Goal: Task Accomplishment & Management: Complete application form

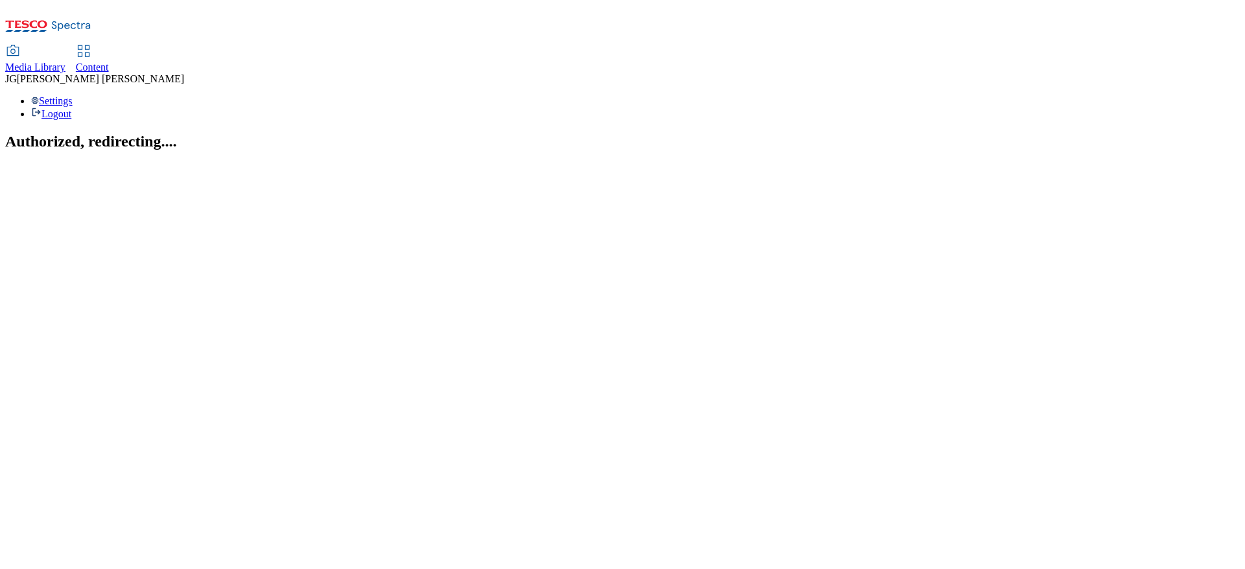
click at [109, 62] on span "Content" at bounding box center [92, 67] width 33 height 11
select select "ghs-uk"
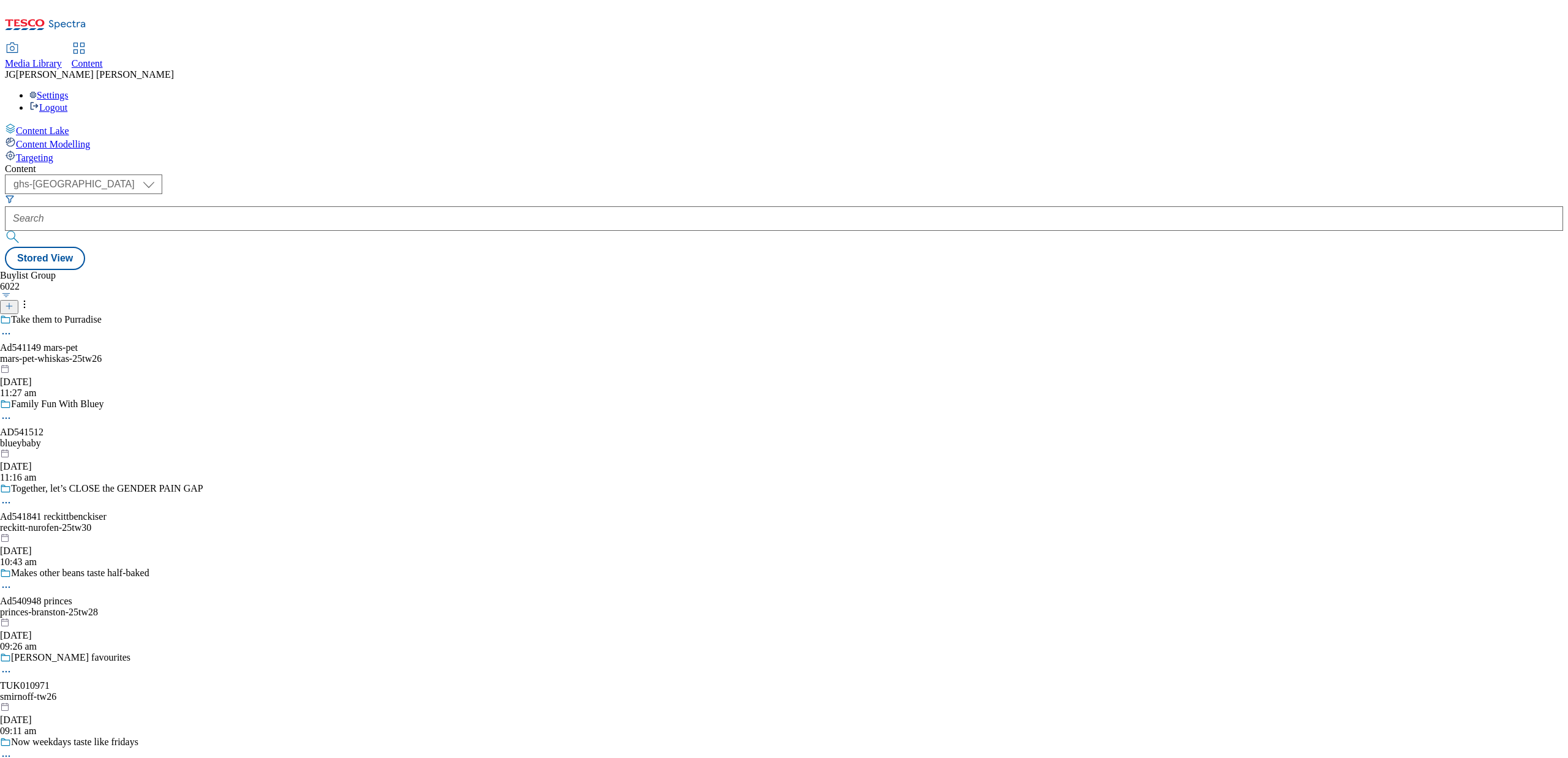
click at [75, 15] on icon at bounding box center [45, 27] width 81 height 25
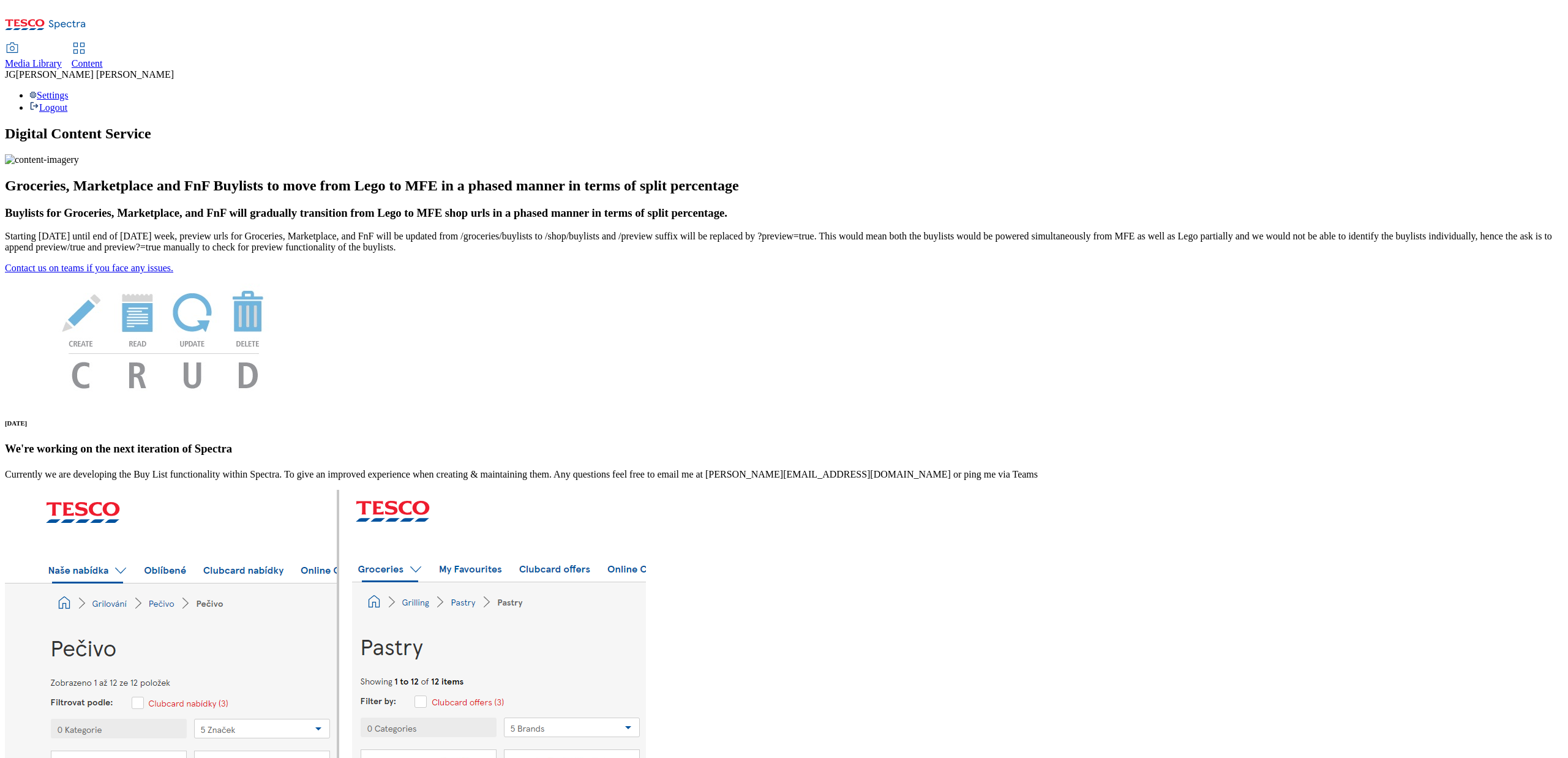
click at [103, 59] on span "Content" at bounding box center [87, 63] width 31 height 10
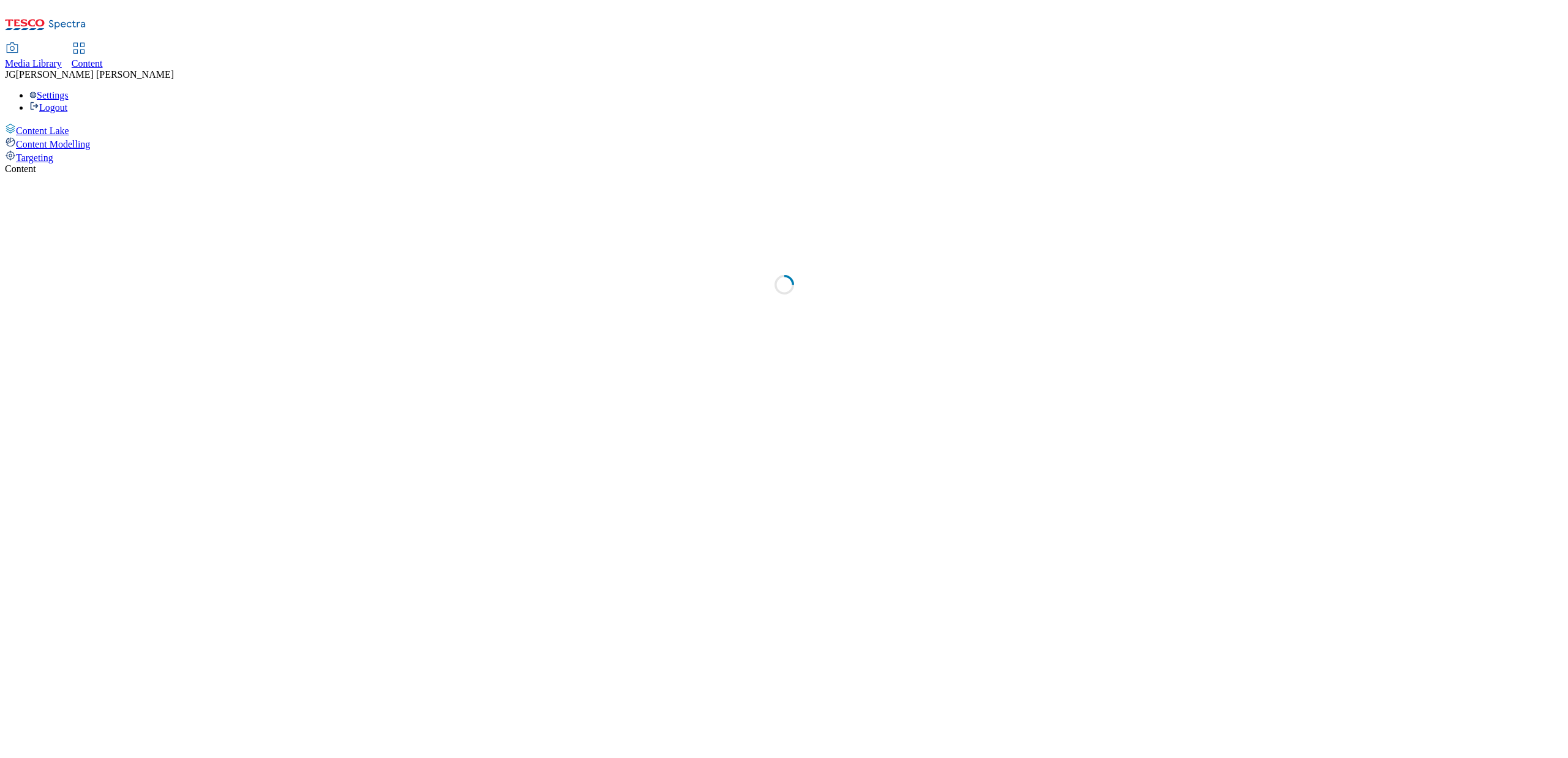
select select "ghs-uk"
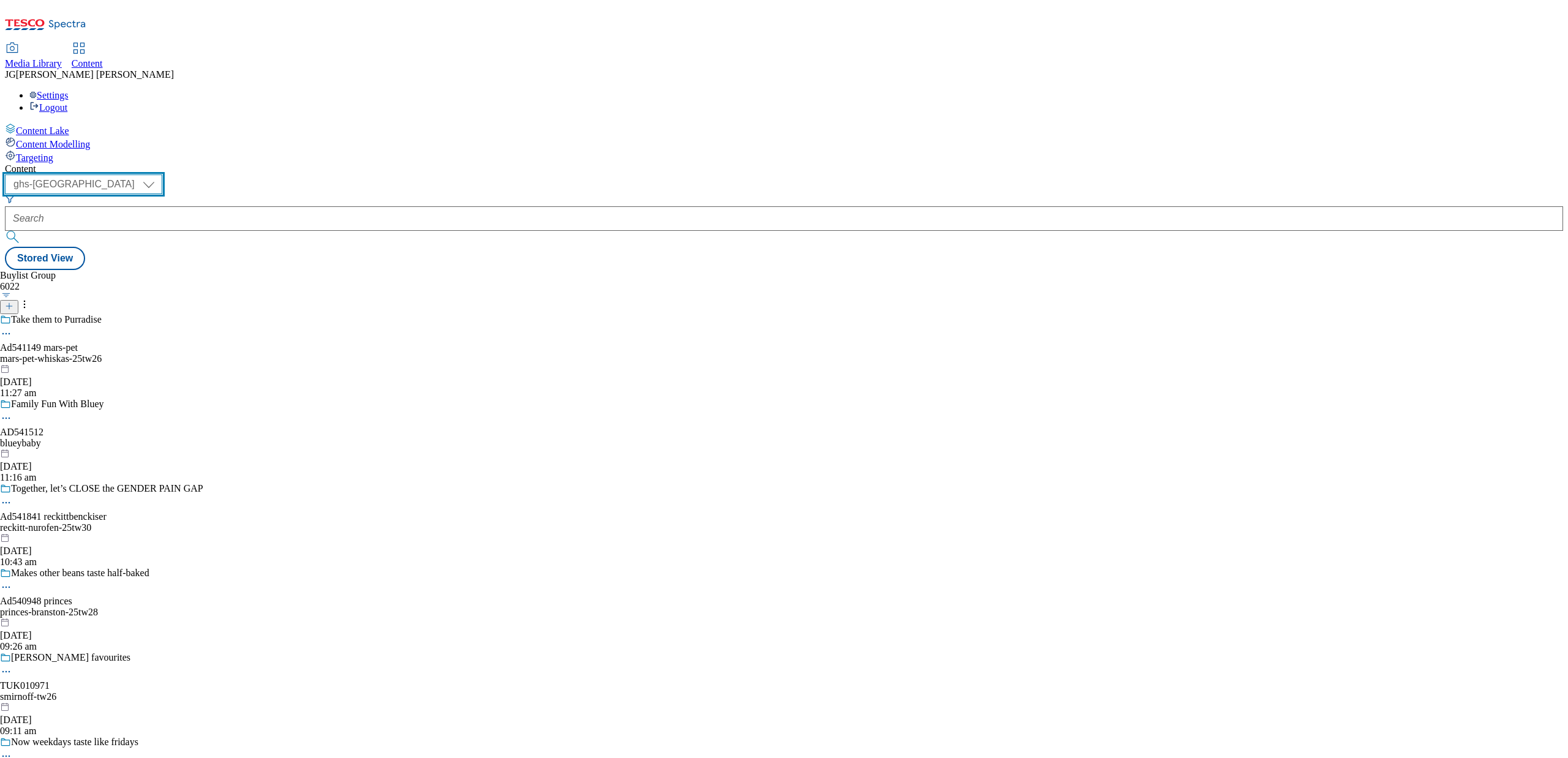
click at [162, 175] on select "ghs-roi ghs-uk" at bounding box center [83, 184] width 158 height 20
click at [440, 163] on div "Content ( optional ) ghs-roi ghs-uk ghs-uk Stored View Buylist Group 6022 Take …" at bounding box center [784, 216] width 1559 height 107
click at [12, 306] on line at bounding box center [8, 306] width 6 height 0
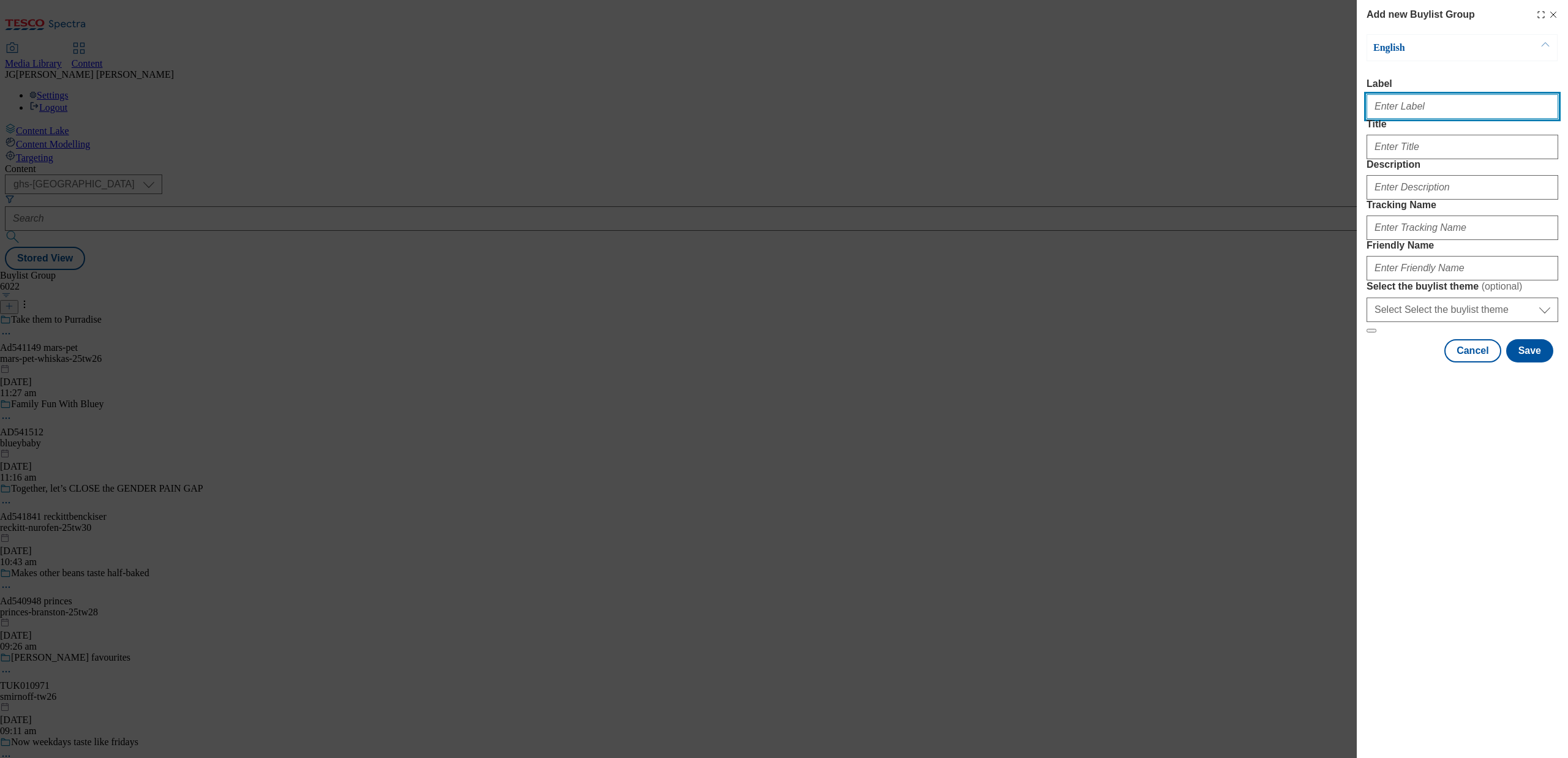
click at [1401, 111] on input "Label" at bounding box center [1462, 107] width 192 height 25
paste input "TUK012302"
type input "TUK012302"
click at [1400, 160] on input "Title" at bounding box center [1462, 147] width 192 height 25
click at [1402, 160] on input "Title" at bounding box center [1462, 147] width 192 height 25
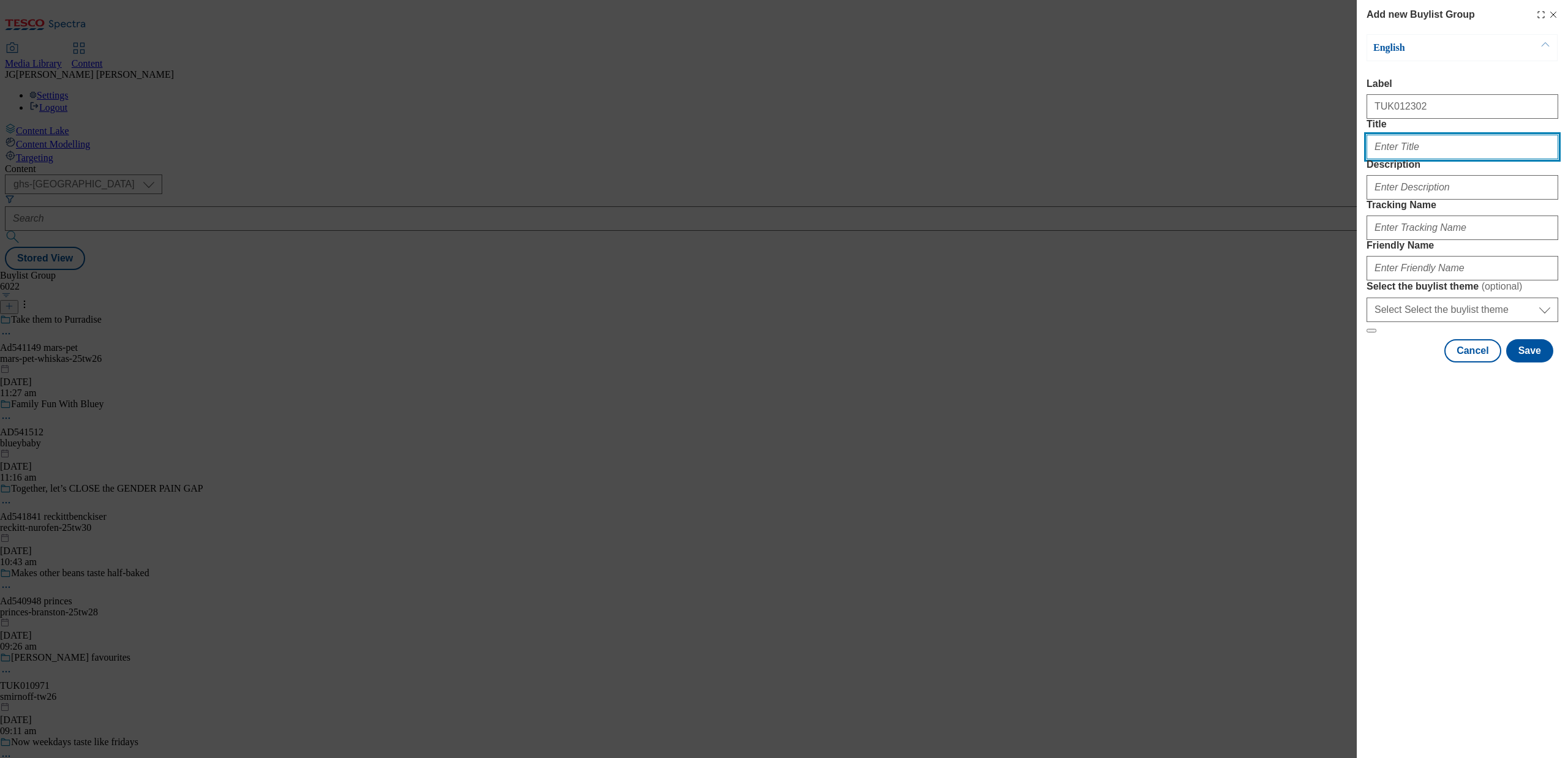
paste input "Thatchers"
type input "Thatchers"
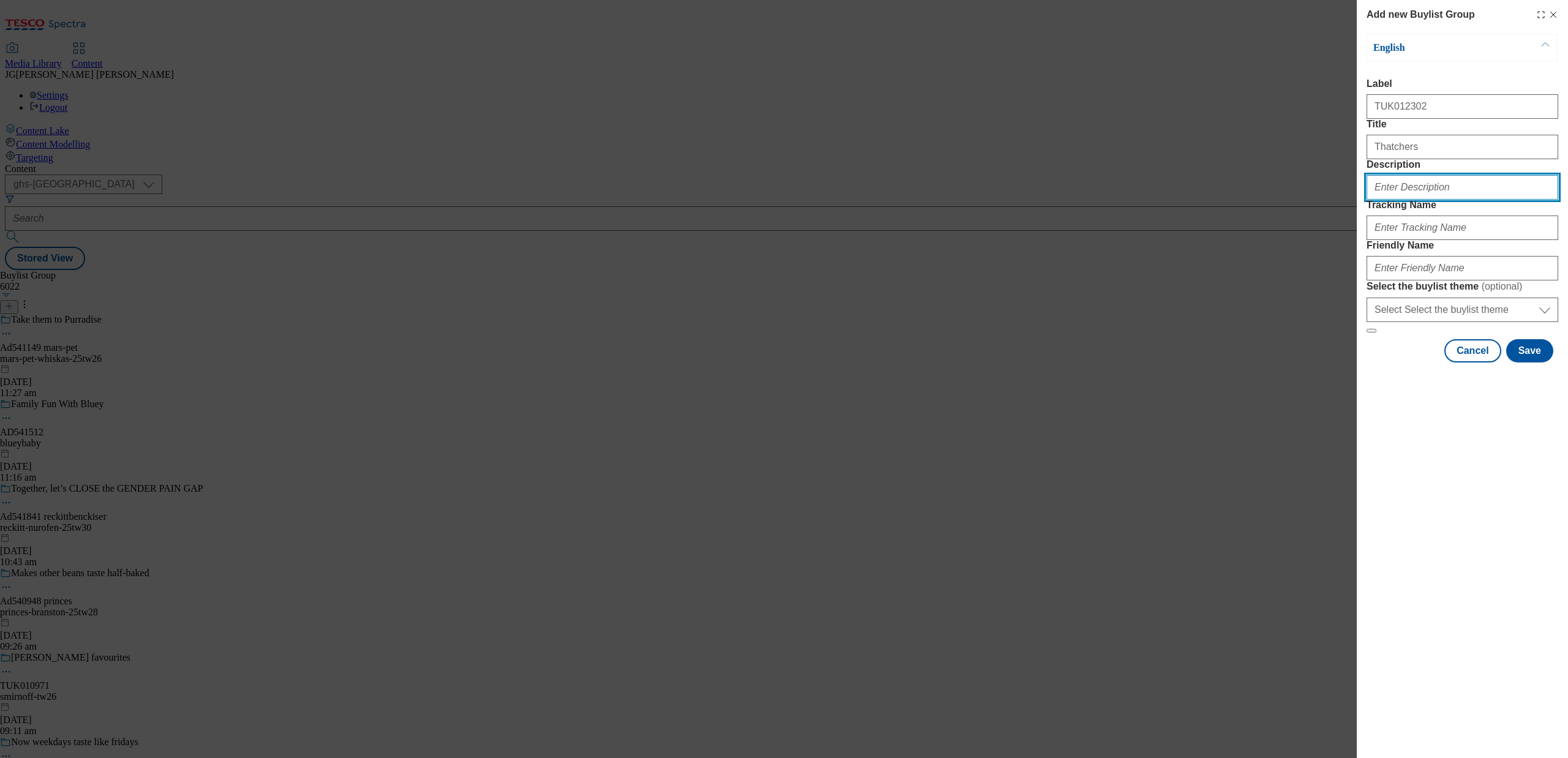
click at [1391, 199] on input "Description" at bounding box center [1462, 187] width 192 height 25
click at [1206, 254] on div "Add new Buylist Group English Label TUK012302 Title Thatchers Description Track…" at bounding box center [784, 379] width 1568 height 758
click at [1377, 199] on input "Description" at bounding box center [1462, 187] width 192 height 25
click at [1263, 249] on div "Add new Buylist Group English Label TUK012302 Title Thatchers Description Track…" at bounding box center [784, 379] width 1568 height 758
drag, startPoint x: 1417, startPoint y: 114, endPoint x: 1353, endPoint y: 110, distance: 64.1
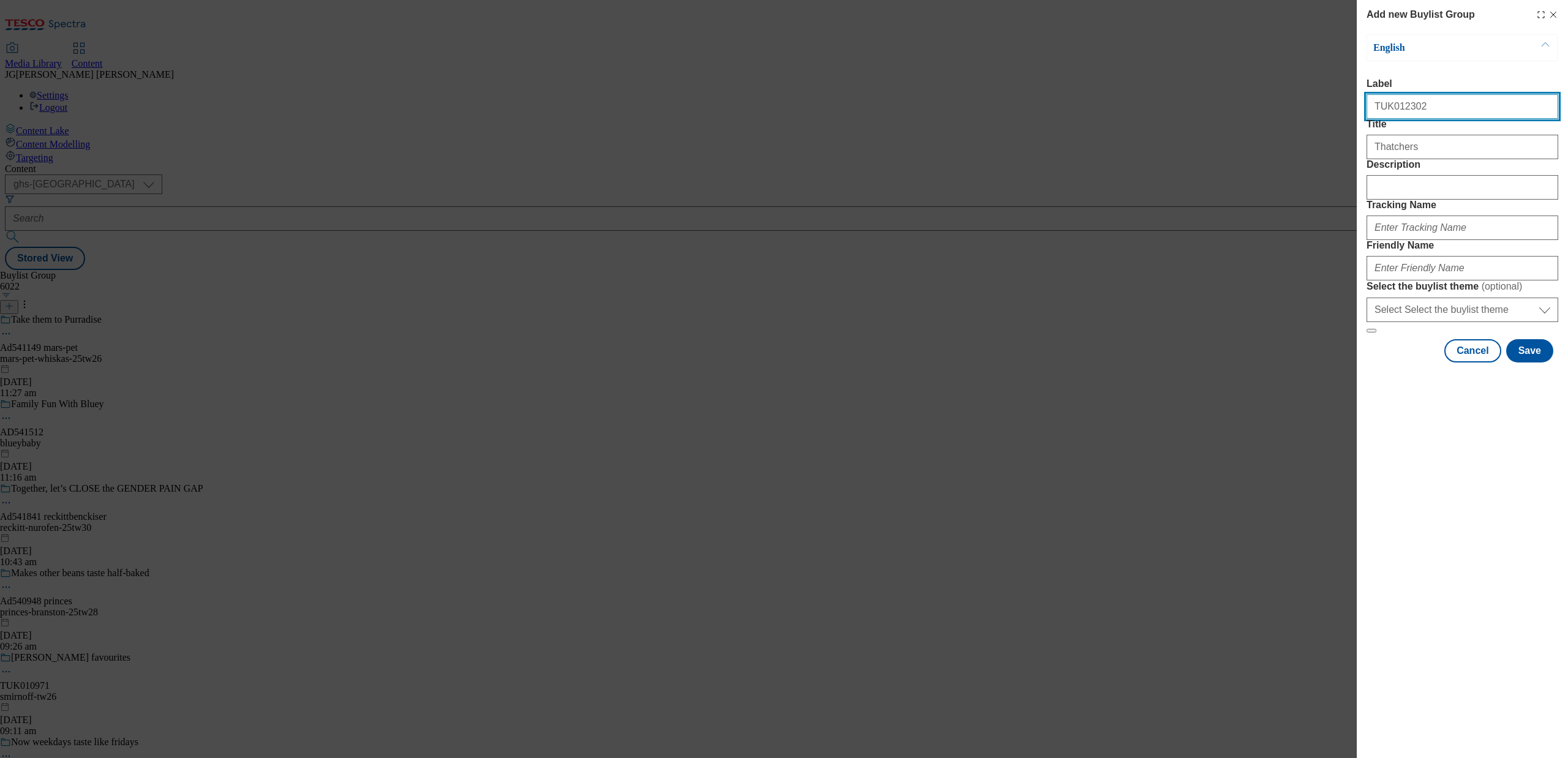
click at [1353, 110] on div "Add new Buylist Group English Label TUK012302 Title Thatchers Description Track…" at bounding box center [784, 379] width 1568 height 758
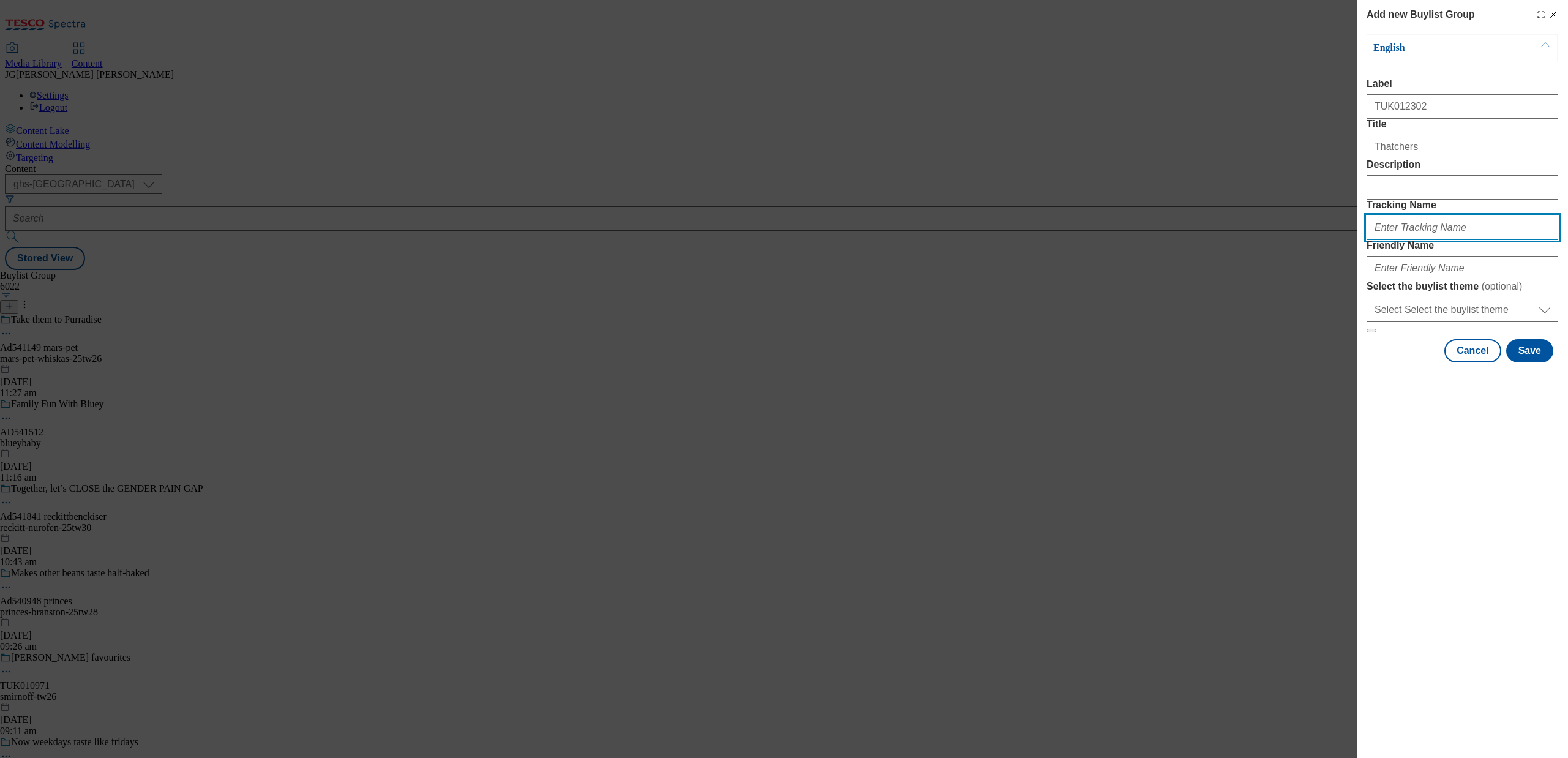
click at [1390, 240] on input "Tracking Name" at bounding box center [1462, 227] width 192 height 25
paste input "TUK012302"
type input "DH_TUK012302"
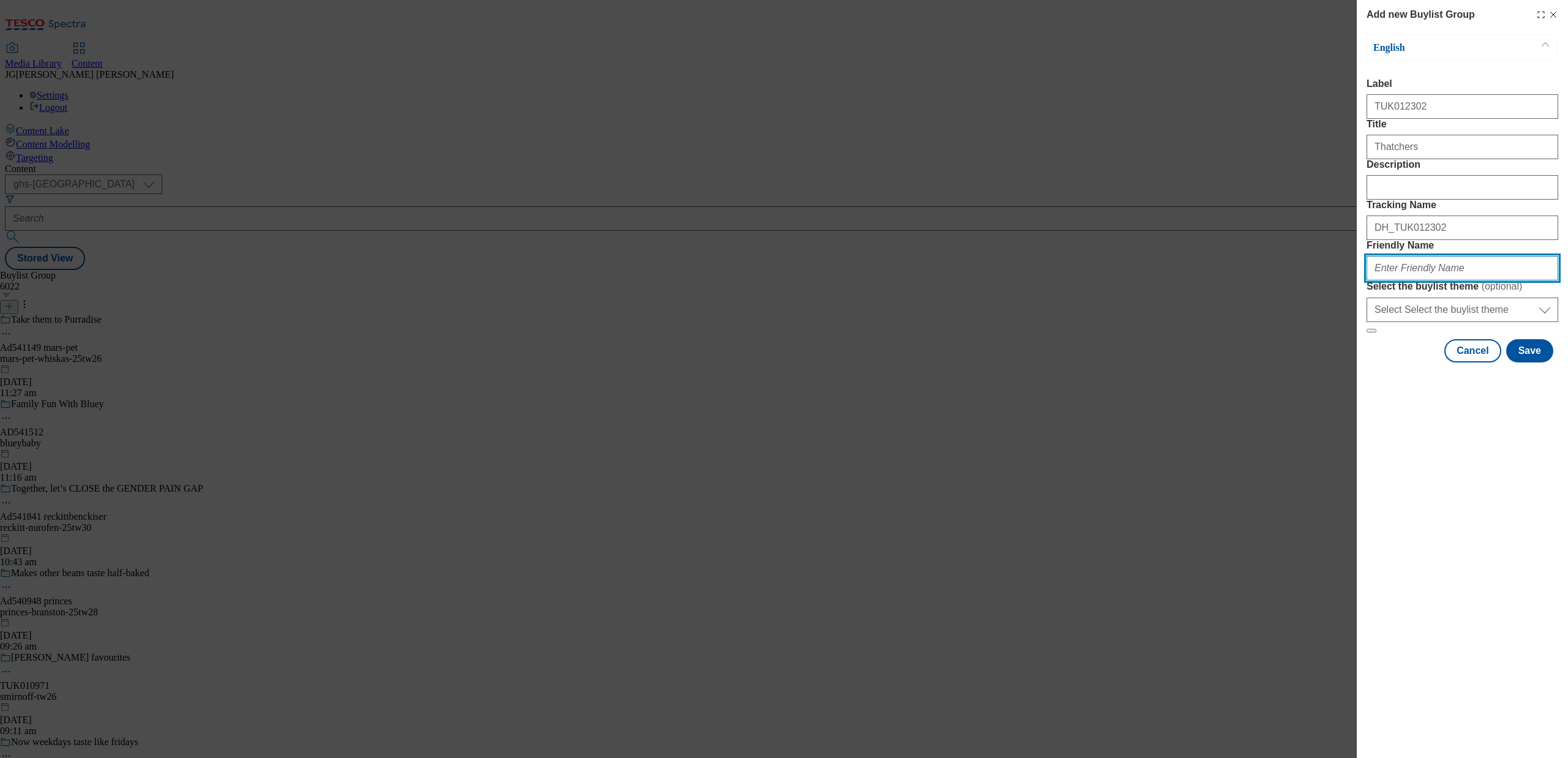
click at [1406, 280] on input "Friendly Name" at bounding box center [1462, 268] width 192 height 25
type input "thatchers-tw26"
click at [1432, 322] on select "Select Select the buylist theme default fandf" at bounding box center [1462, 310] width 192 height 25
click at [1442, 280] on input "thatchers-tw26" at bounding box center [1462, 268] width 192 height 25
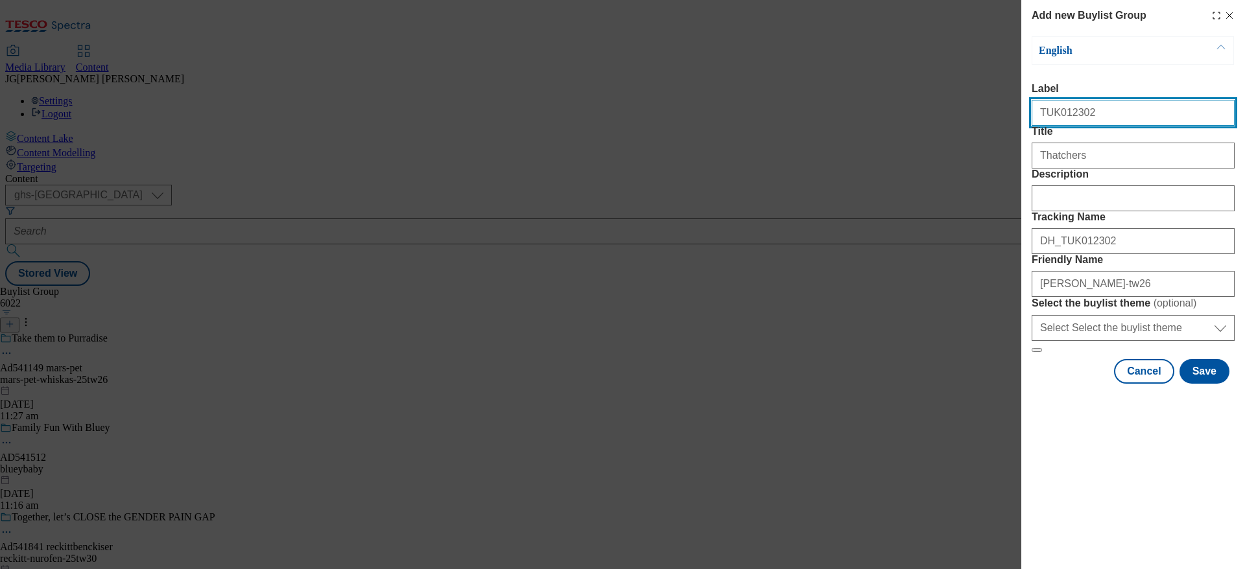
click at [1095, 109] on input "TUK012302" at bounding box center [1133, 113] width 203 height 26
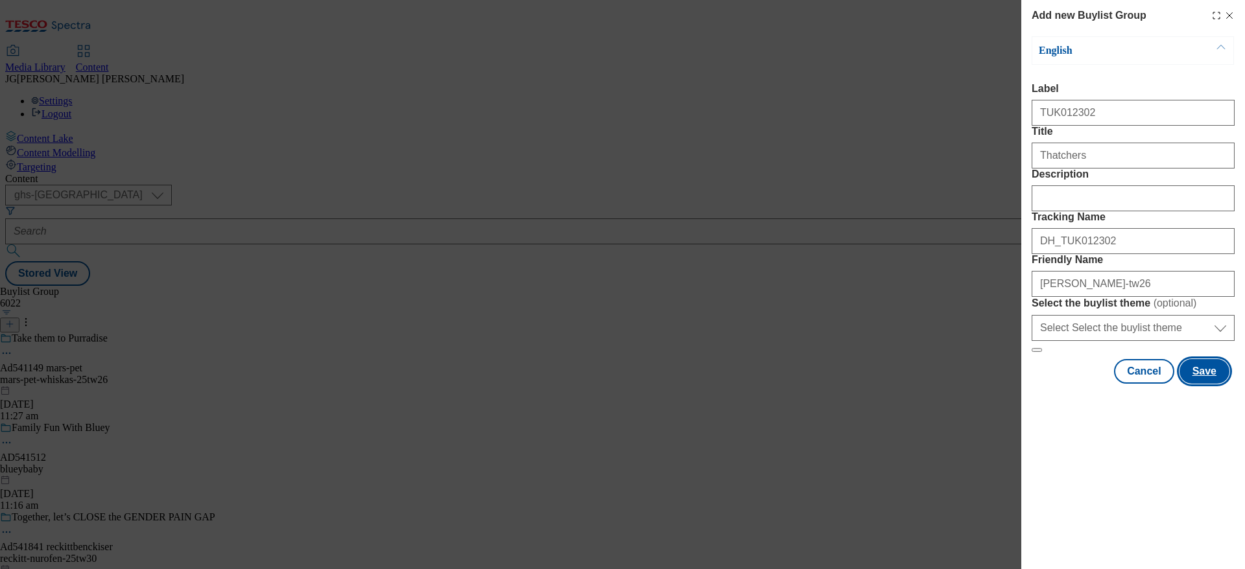
click at [1207, 384] on button "Save" at bounding box center [1205, 371] width 50 height 25
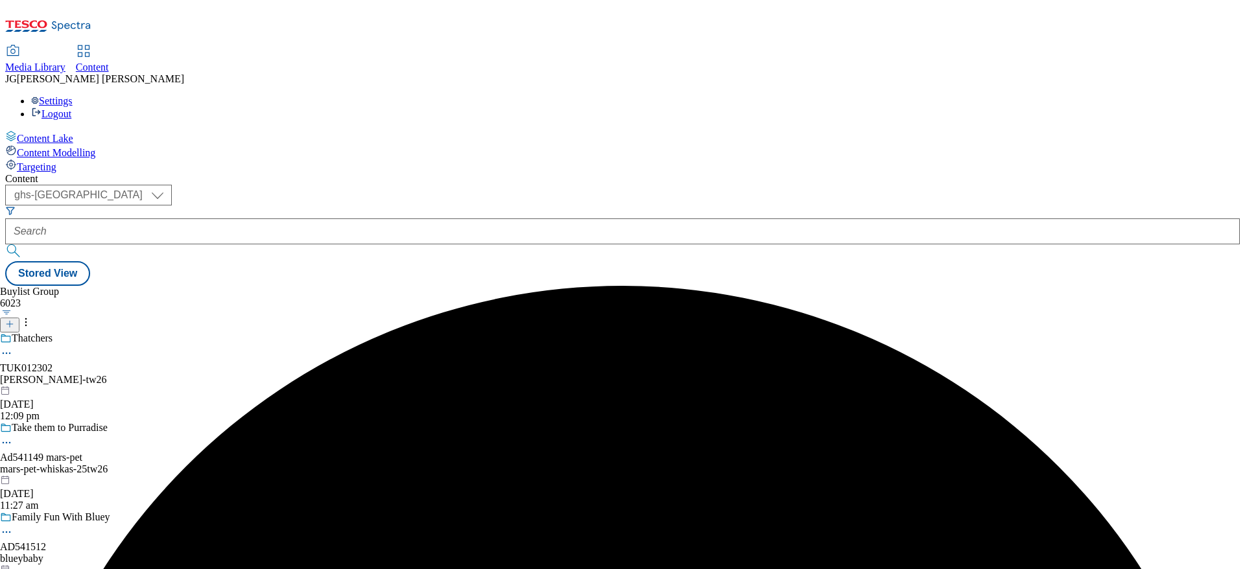
click at [215, 333] on div "Thatchers TUK012302 thatchers-tw26 21 Aug 2025 12:09 pm" at bounding box center [107, 378] width 215 height 90
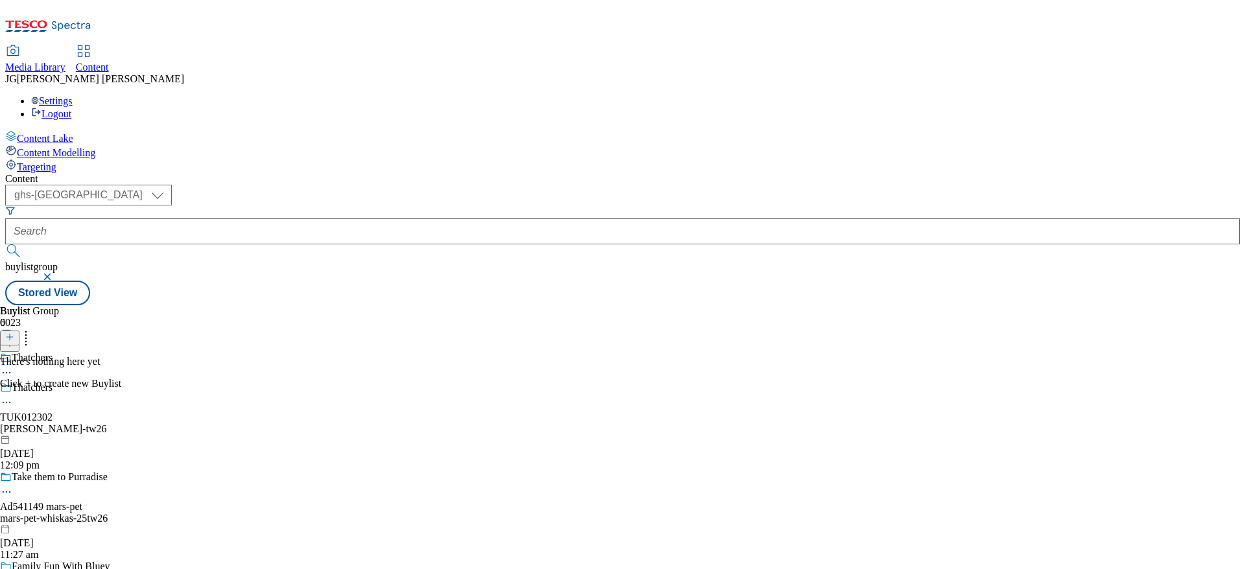
click at [14, 333] on icon at bounding box center [9, 337] width 9 height 9
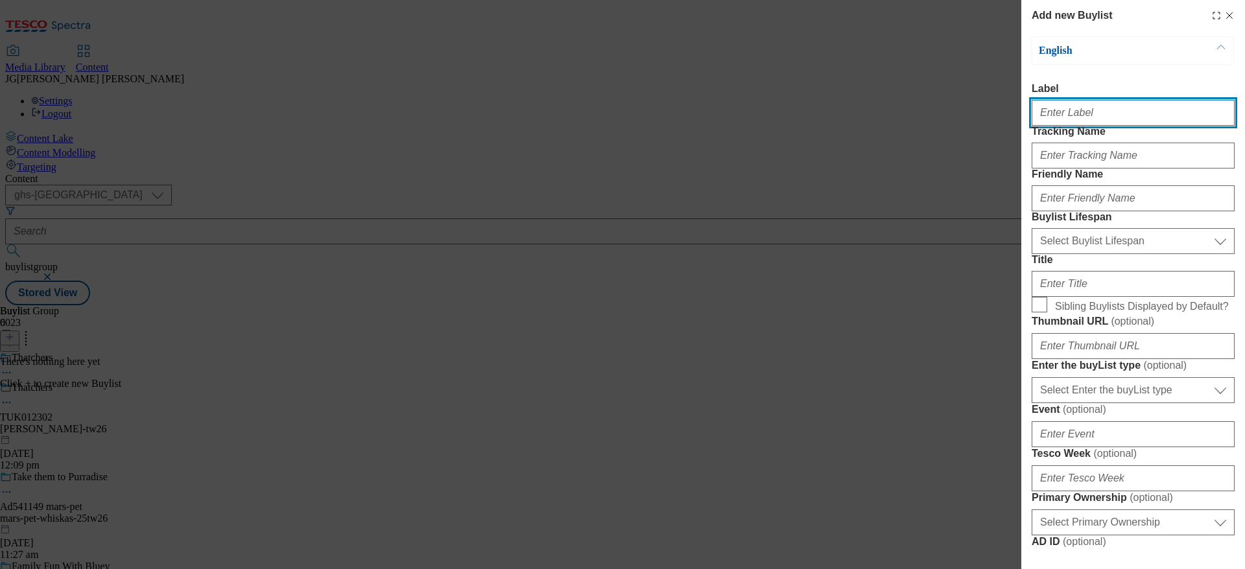
click at [1050, 119] on input "Label" at bounding box center [1133, 113] width 203 height 26
paste input "TUK012302"
type input "TUK012302"
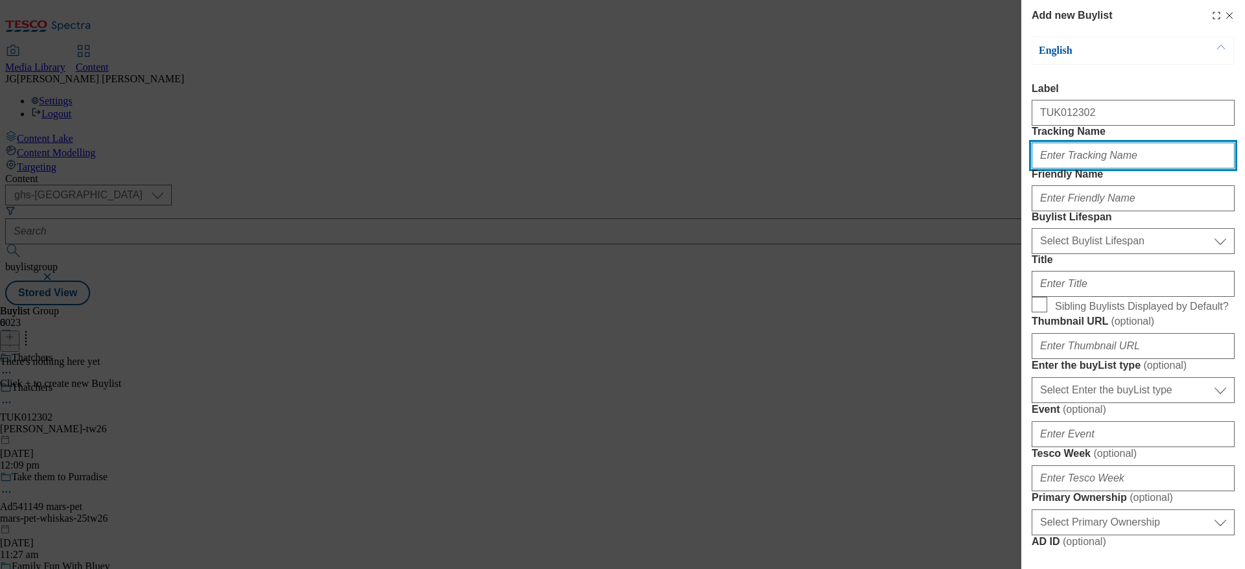
click at [1049, 169] on input "Tracking Name" at bounding box center [1133, 156] width 203 height 26
paste input "TUK012302"
type input "DH_TUK012302"
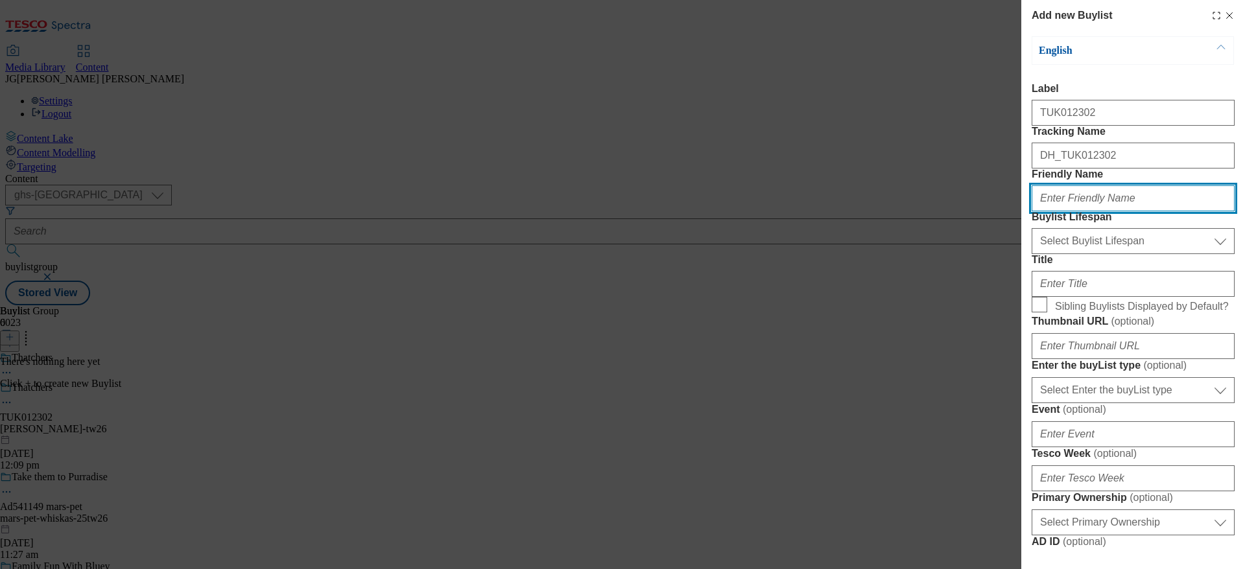
click at [1078, 211] on input "Friendly Name" at bounding box center [1133, 198] width 203 height 26
type input "thatchers-tw26"
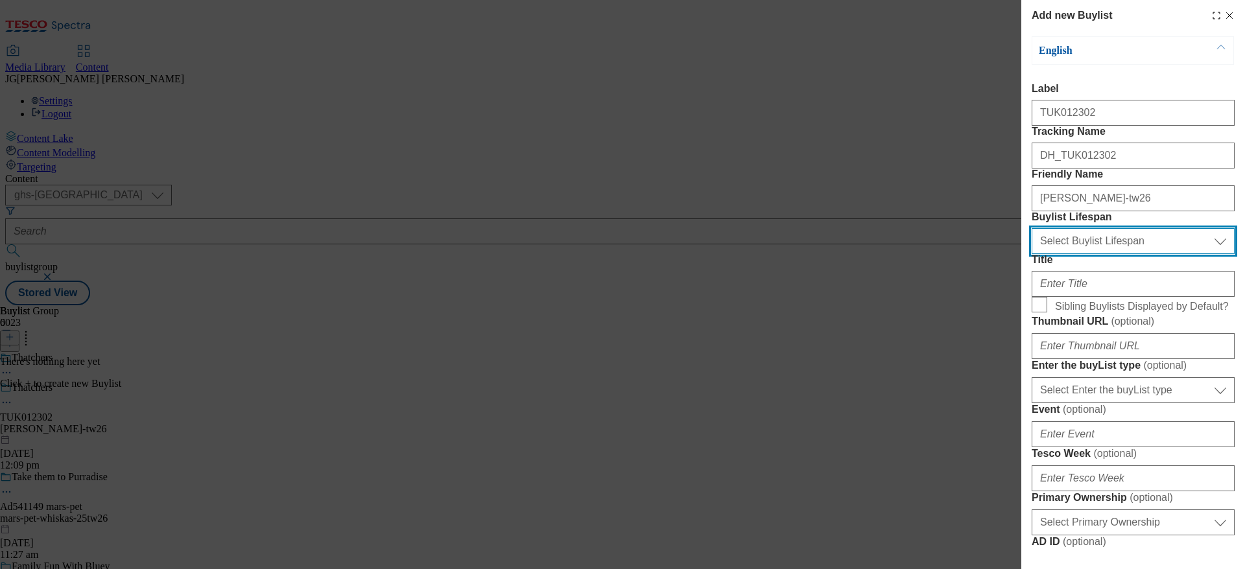
click at [1097, 254] on select "Select Buylist Lifespan evergreen seasonal tactical" at bounding box center [1133, 241] width 203 height 26
select select "evergreen"
click at [1032, 254] on select "Select Buylist Lifespan evergreen seasonal tactical" at bounding box center [1133, 241] width 203 height 26
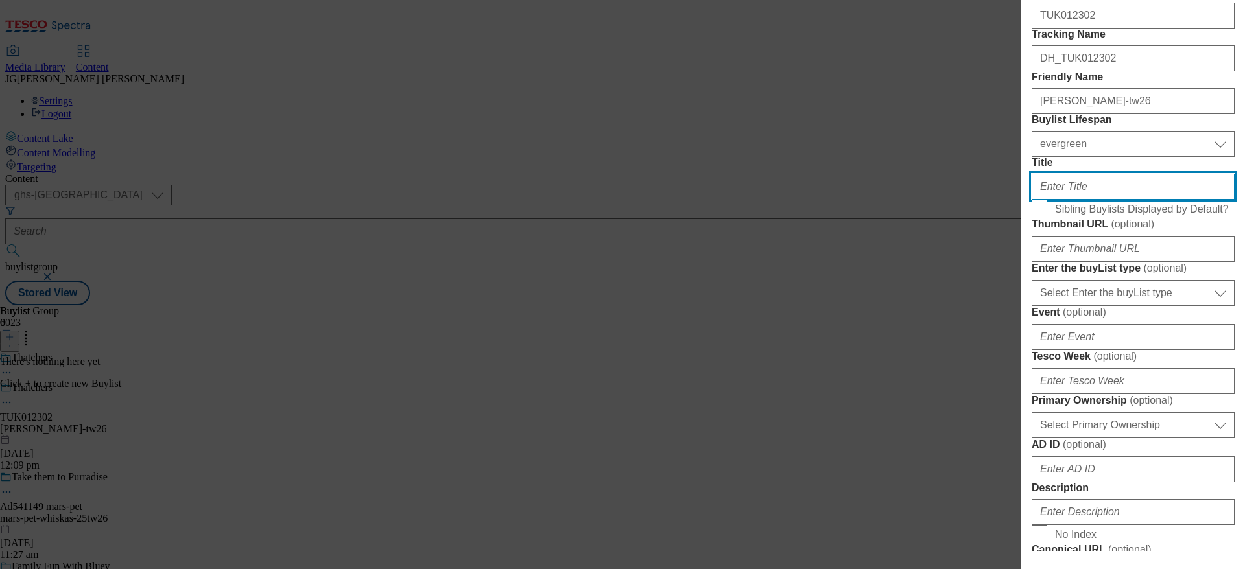
click at [1060, 200] on input "Title" at bounding box center [1133, 187] width 203 height 26
click at [1050, 200] on input "Title" at bounding box center [1133, 187] width 203 height 26
paste input "Pick Your Fruity Favourite"
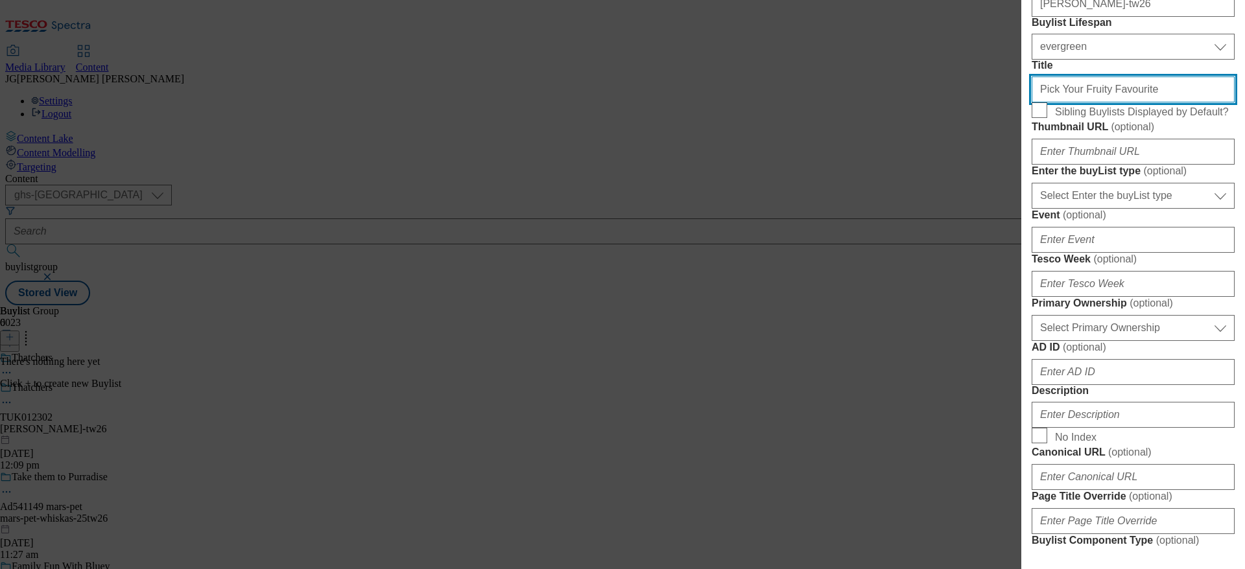
scroll to position [292, 0]
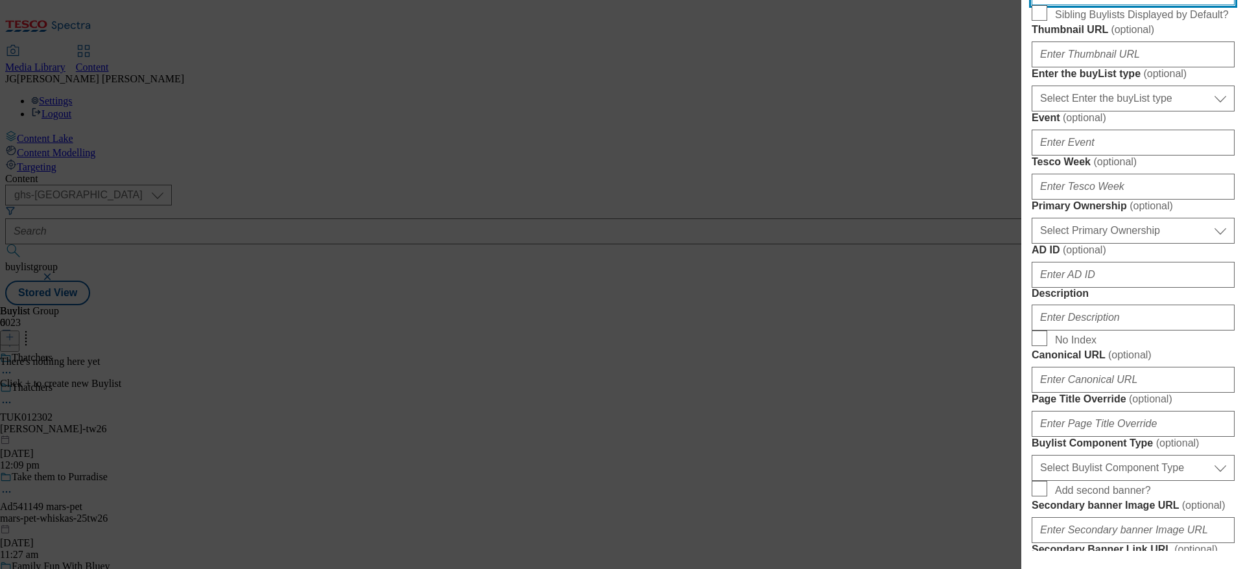
type input "Pick Your Fruity Favourite"
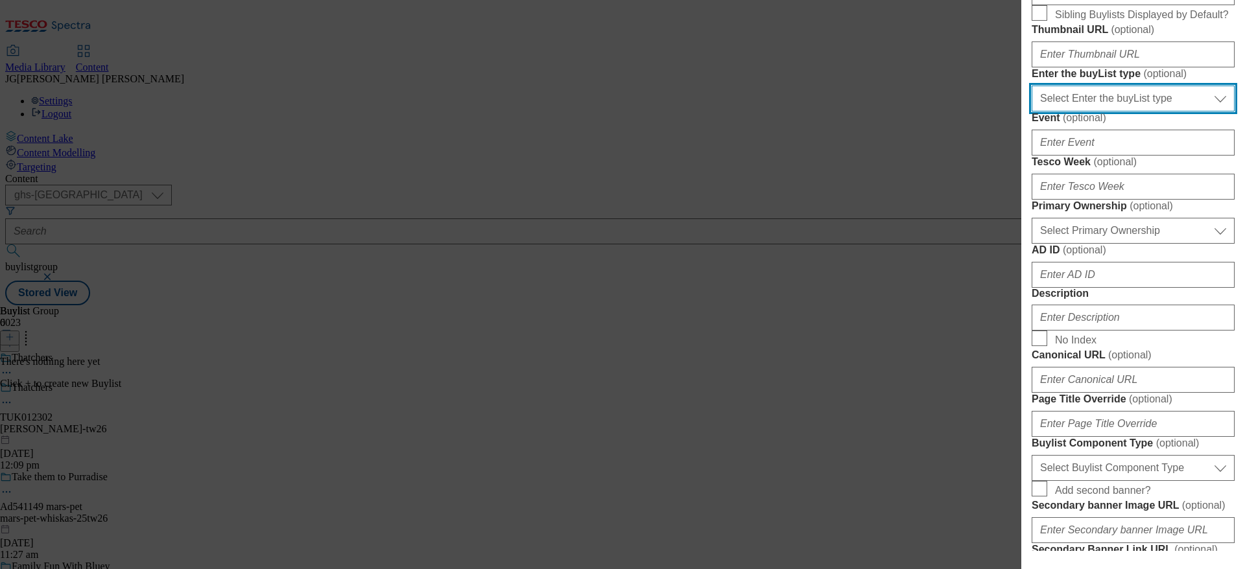
click at [1132, 112] on select "Select Enter the buyList type event supplier funded long term >4 weeks supplier…" at bounding box center [1133, 99] width 203 height 26
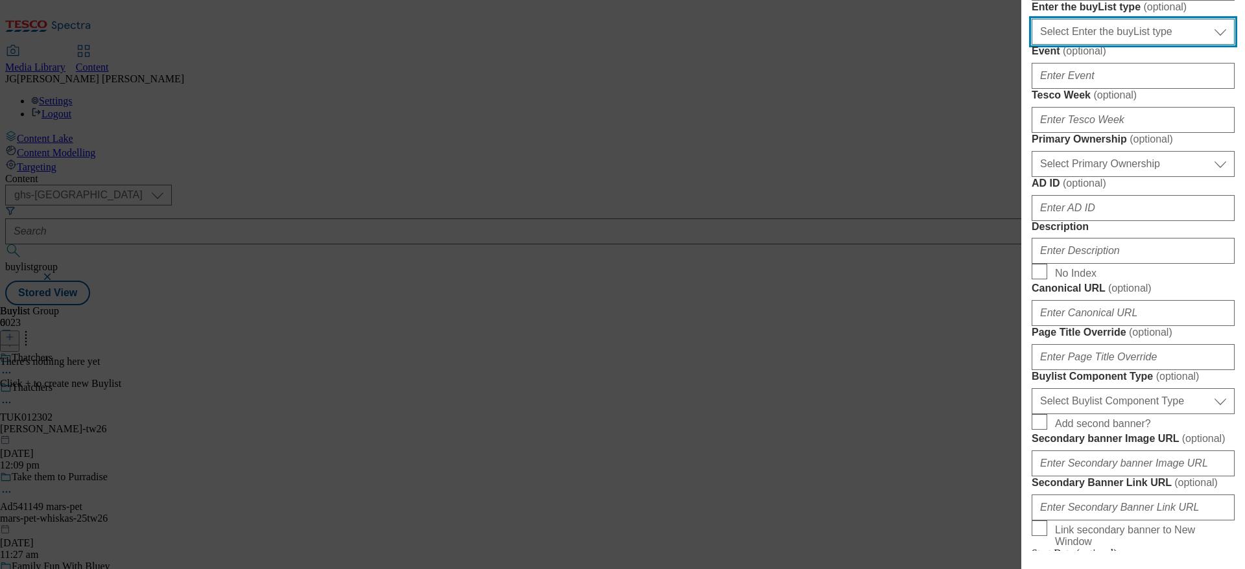
scroll to position [389, 0]
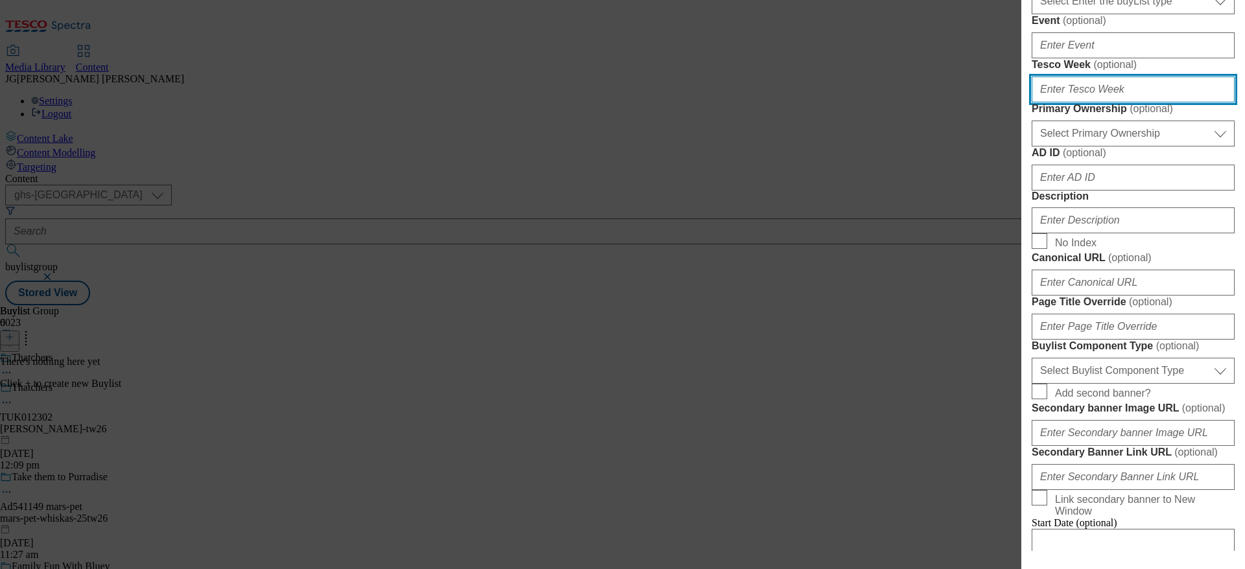
click at [1125, 102] on input "Tesco Week ( optional )" at bounding box center [1133, 90] width 203 height 26
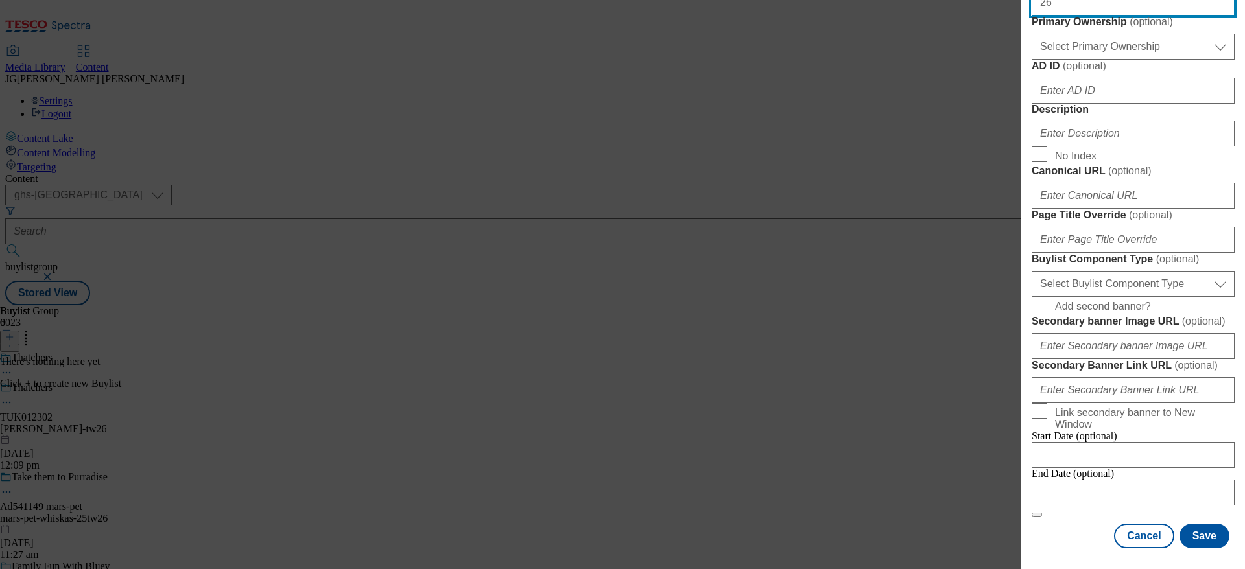
type input "26"
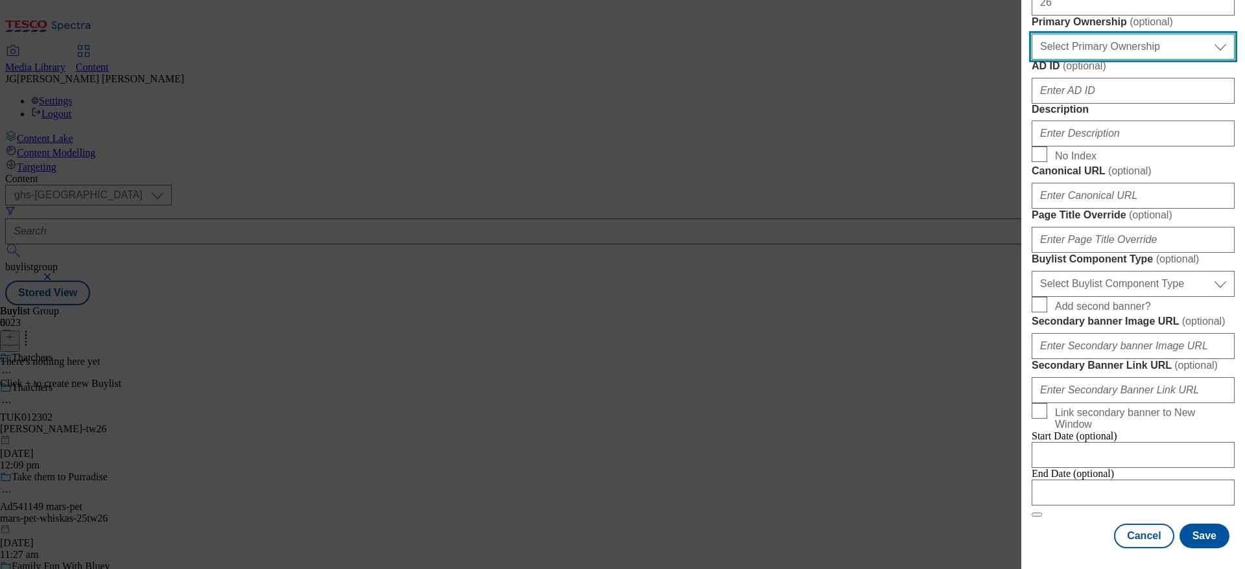
click at [1128, 60] on select "Select Primary Ownership tesco dunnhumby" at bounding box center [1133, 47] width 203 height 26
select select "dunnhumby"
click at [1032, 60] on select "Select Primary Ownership tesco dunnhumby" at bounding box center [1133, 47] width 203 height 26
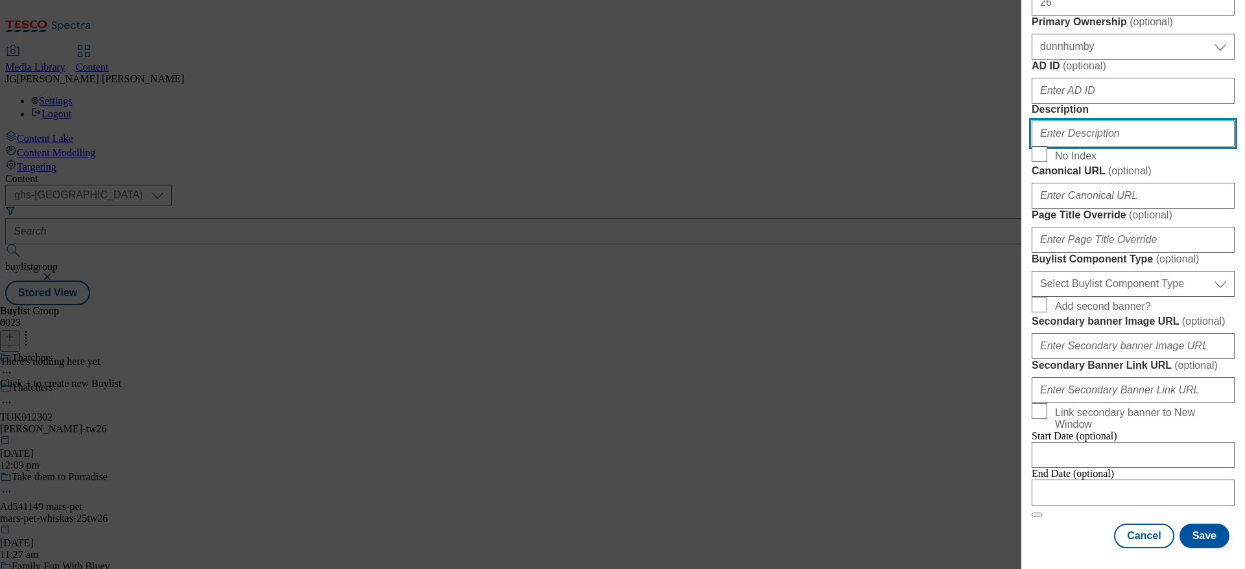
click at [1099, 147] on input "Description" at bounding box center [1133, 134] width 203 height 26
click at [881, 298] on div "Add new Buylist English Label TUK012302 Tracking Name DH_TUK012302 Friendly Nam…" at bounding box center [622, 284] width 1245 height 569
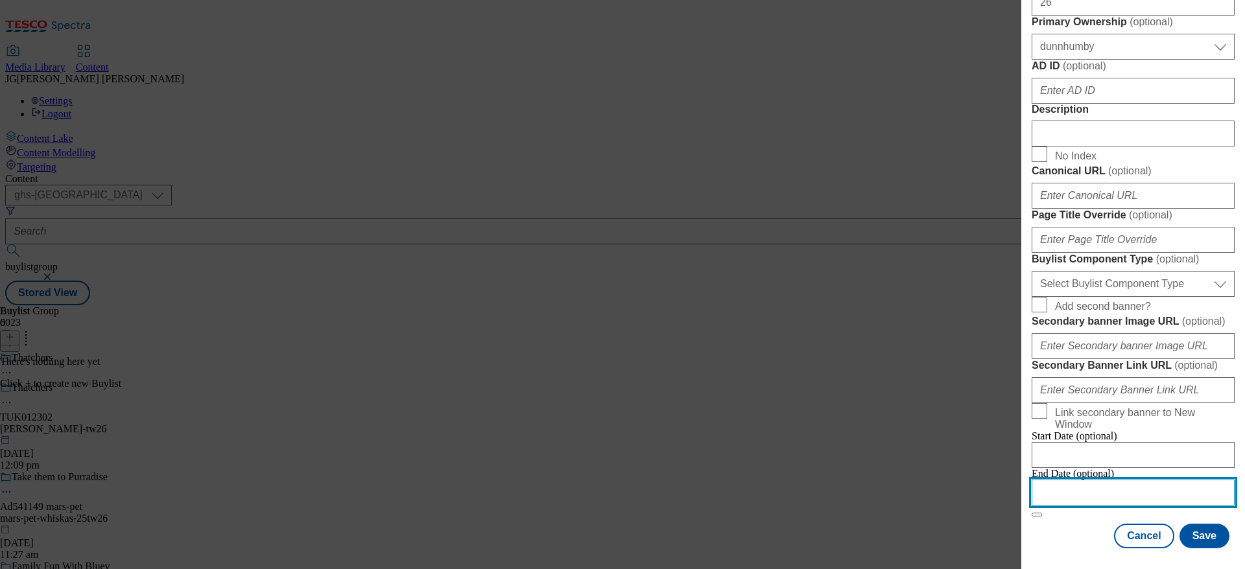
click at [1078, 480] on input "Modal" at bounding box center [1133, 493] width 203 height 26
select select "2025"
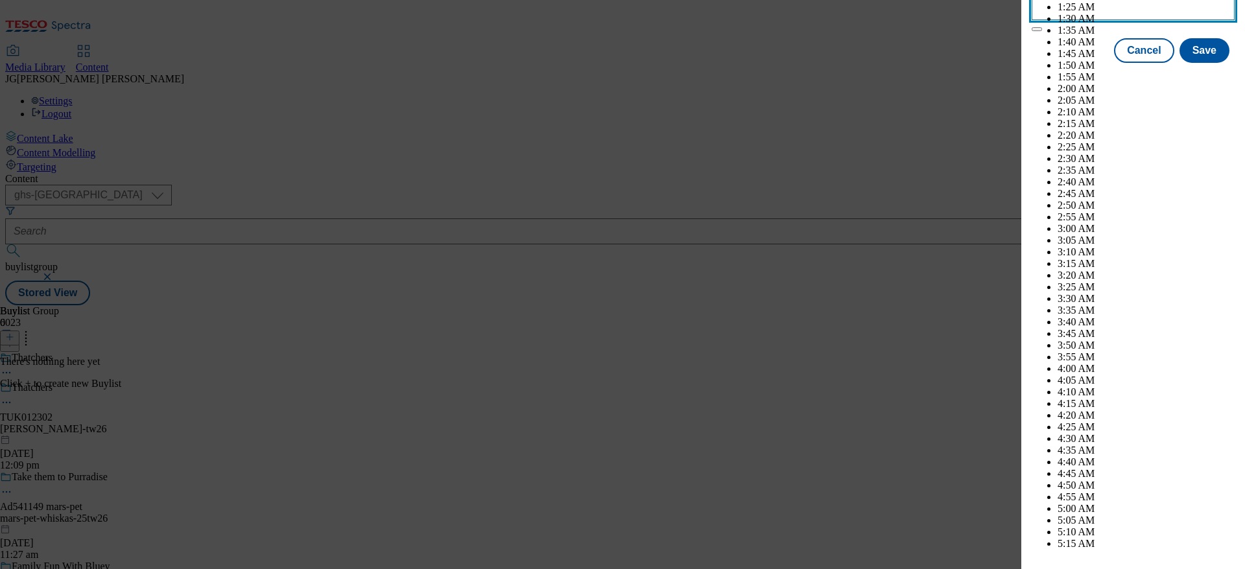
scroll to position [3492, 0]
select select "September"
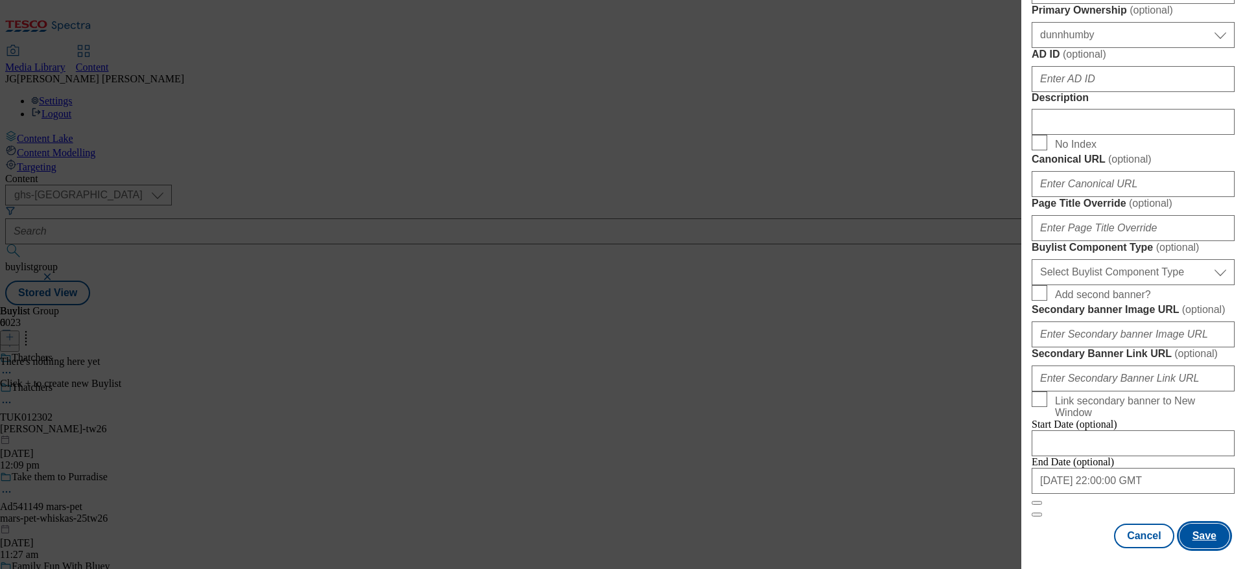
click at [1200, 524] on button "Save" at bounding box center [1205, 536] width 50 height 25
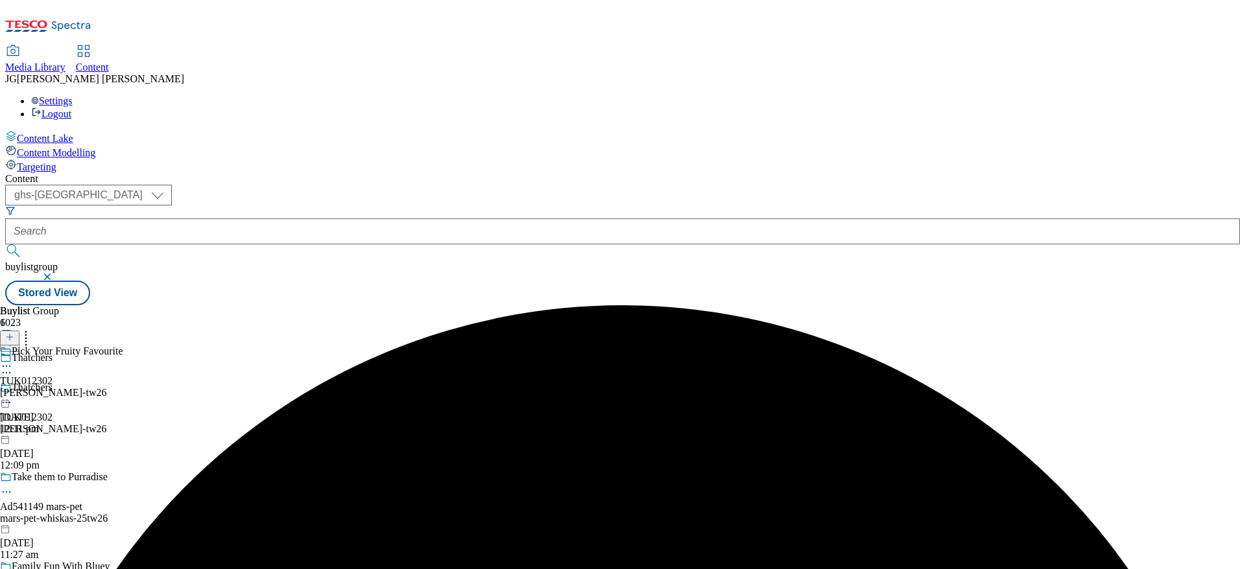
click at [123, 346] on div "Pick Your Fruity Favourite TUK012302 thatchers-tw26 21 Aug 2025 12:11 pm" at bounding box center [61, 391] width 123 height 90
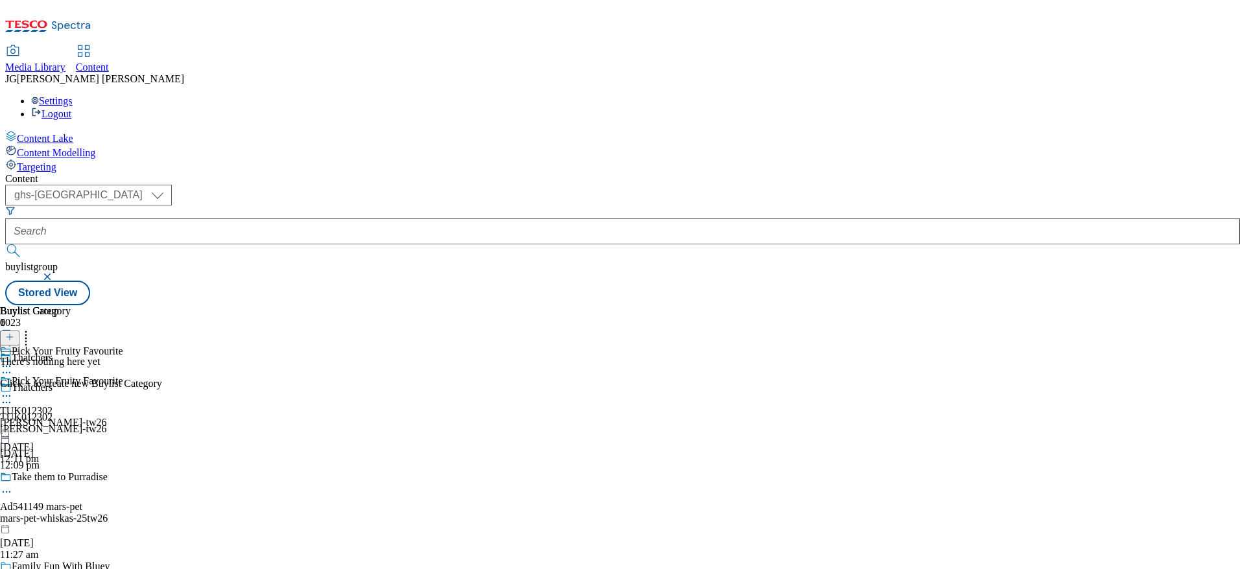
click at [14, 333] on icon at bounding box center [9, 337] width 9 height 9
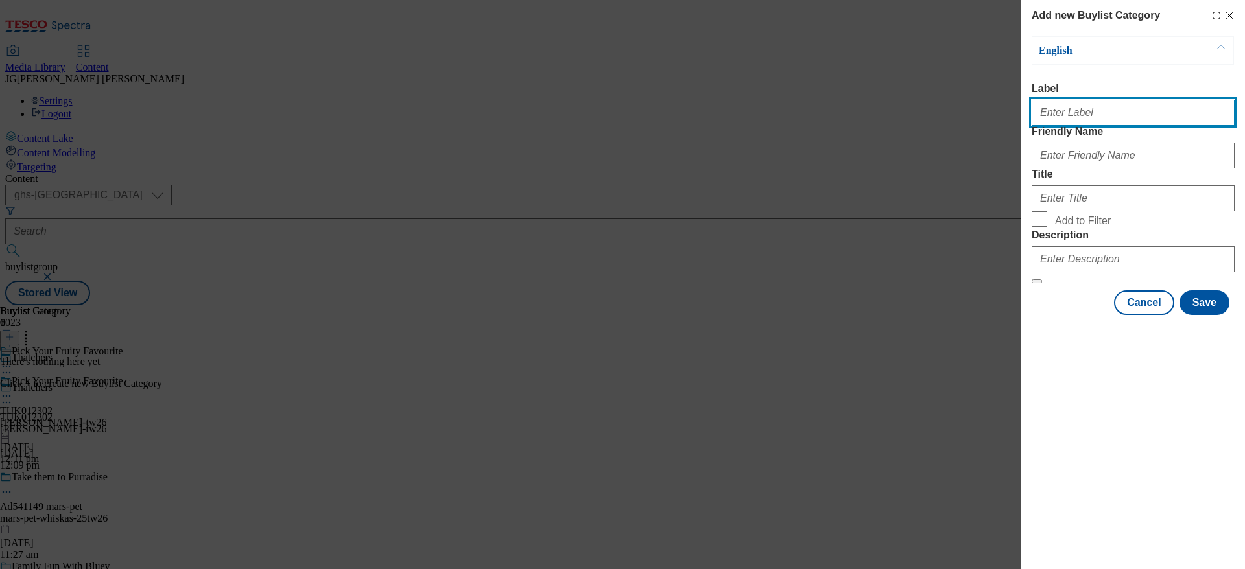
click at [1038, 117] on input "Label" at bounding box center [1133, 113] width 203 height 26
paste input "TUK012302"
type input "TUK012302"
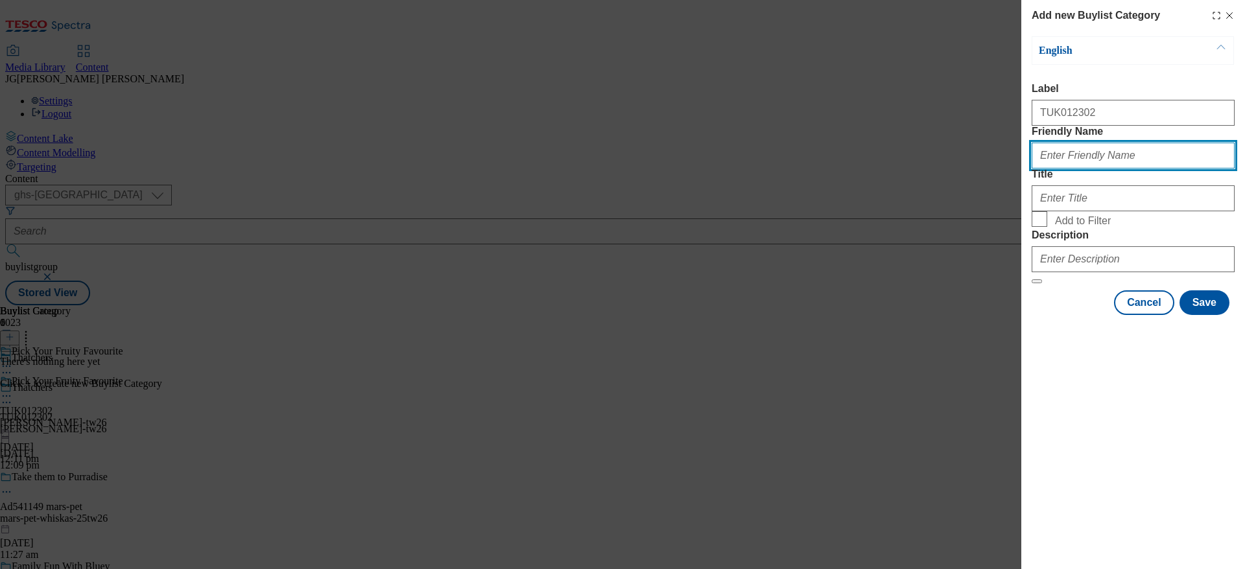
click at [1058, 169] on input "Friendly Name" at bounding box center [1133, 156] width 203 height 26
type input "thatchers-tw26"
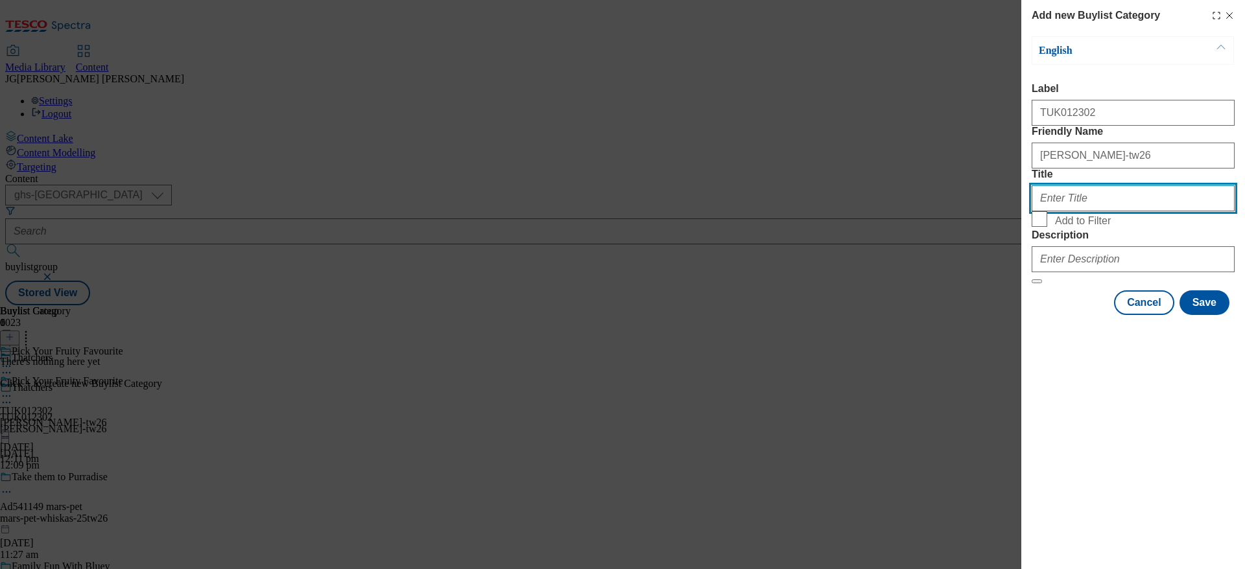
click at [1096, 211] on input "Title" at bounding box center [1133, 198] width 203 height 26
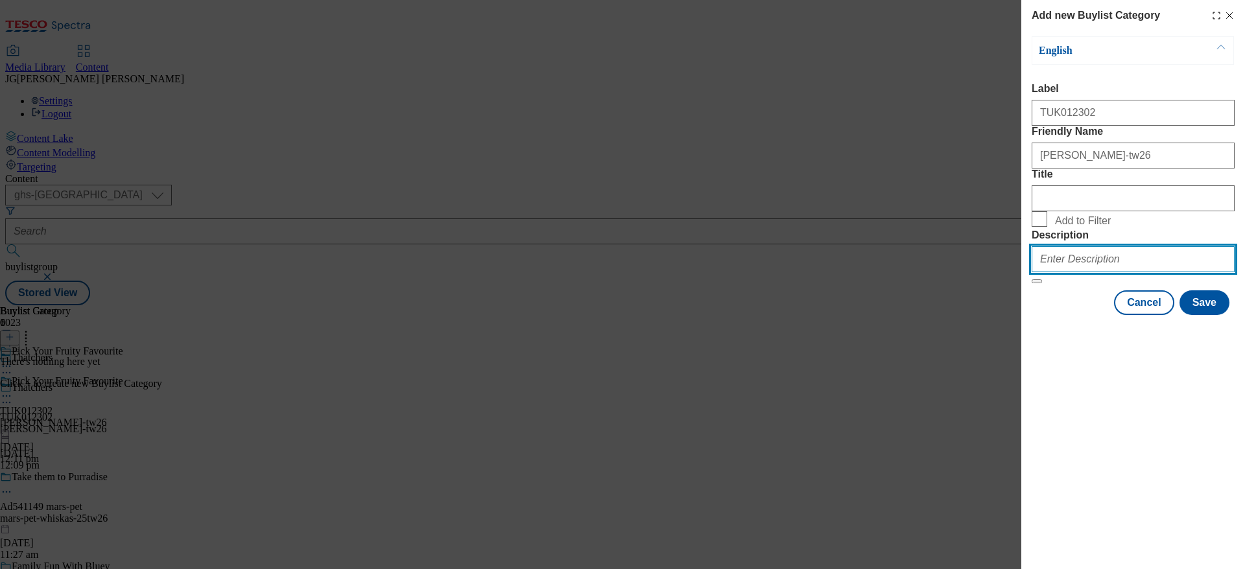
click at [1069, 272] on input "Description" at bounding box center [1133, 259] width 203 height 26
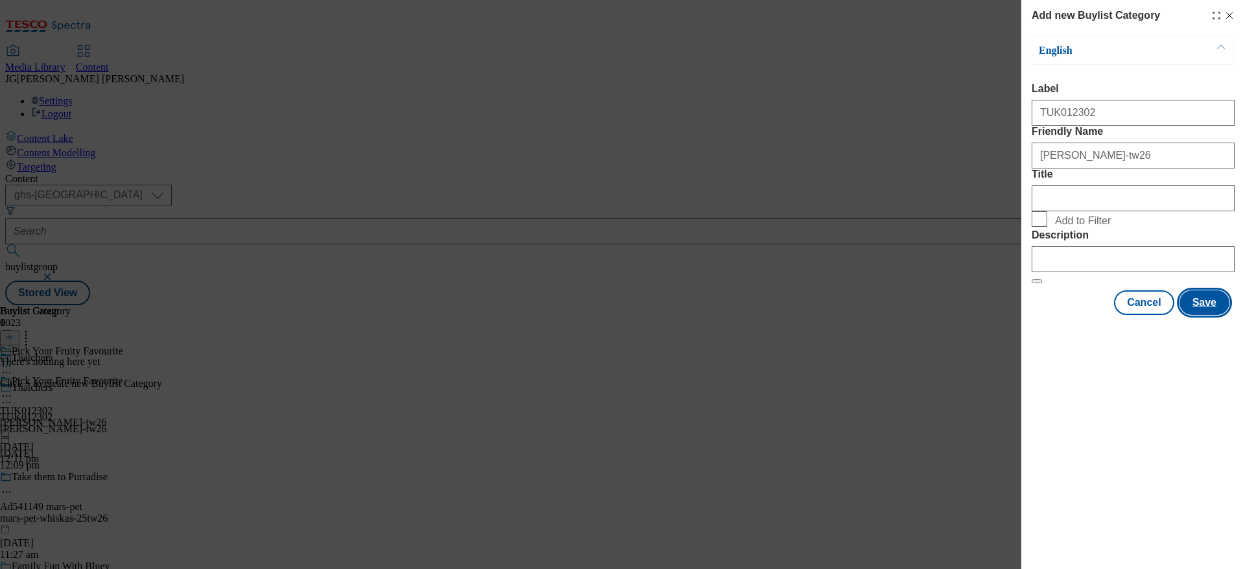
click at [1223, 315] on button "Save" at bounding box center [1205, 303] width 50 height 25
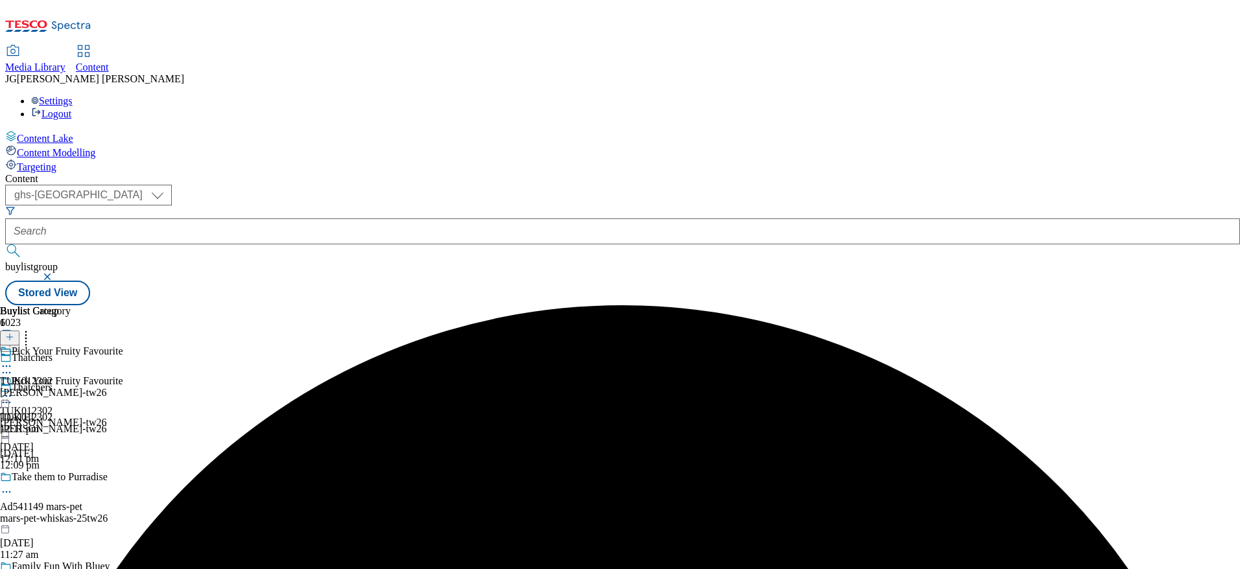
click at [106, 387] on div "thatchers-tw26" at bounding box center [53, 393] width 106 height 12
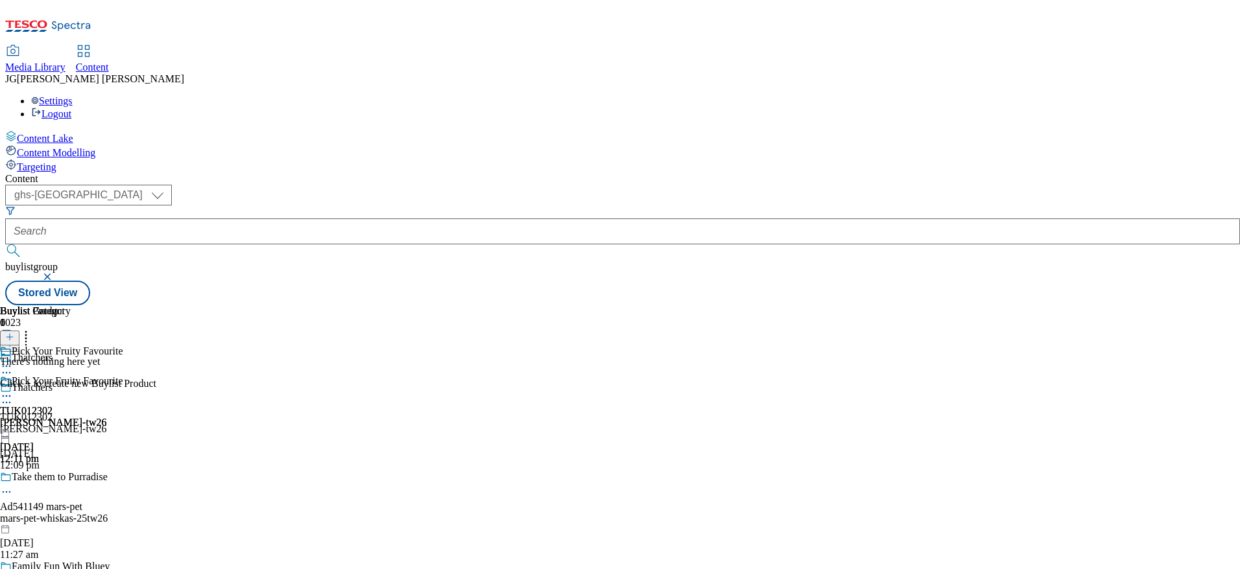
click at [14, 333] on icon at bounding box center [9, 337] width 9 height 9
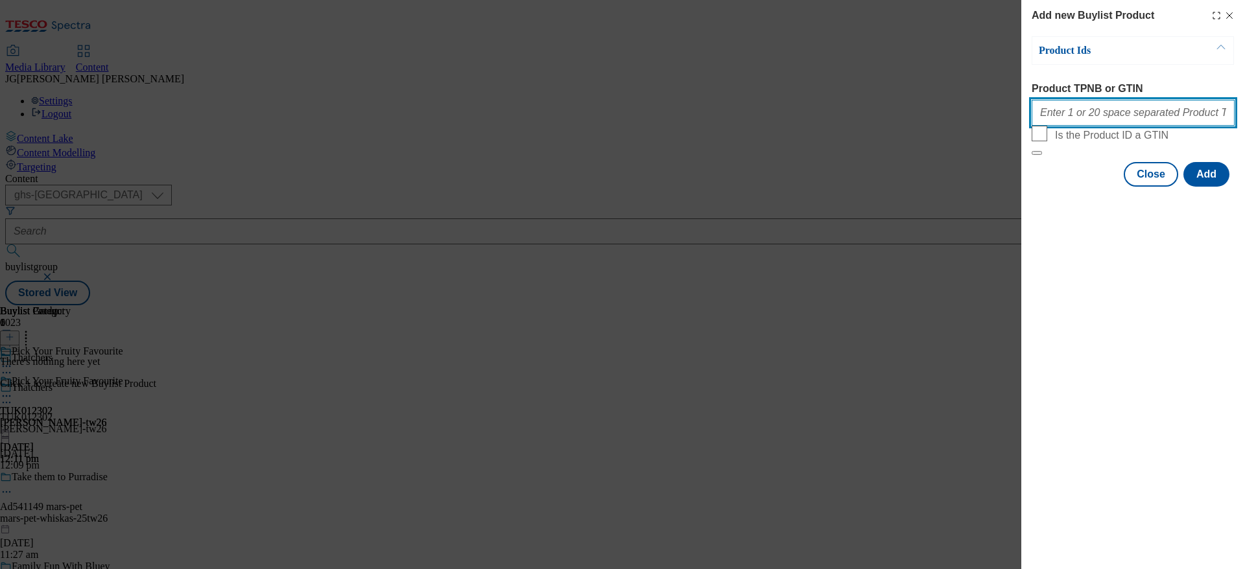
click at [1048, 112] on input "Product TPNB or GTIN" at bounding box center [1133, 113] width 203 height 26
paste input "92542284"
click at [1097, 114] on input "92542284" at bounding box center [1133, 113] width 203 height 26
paste input "89269928"
paste input "87690792"
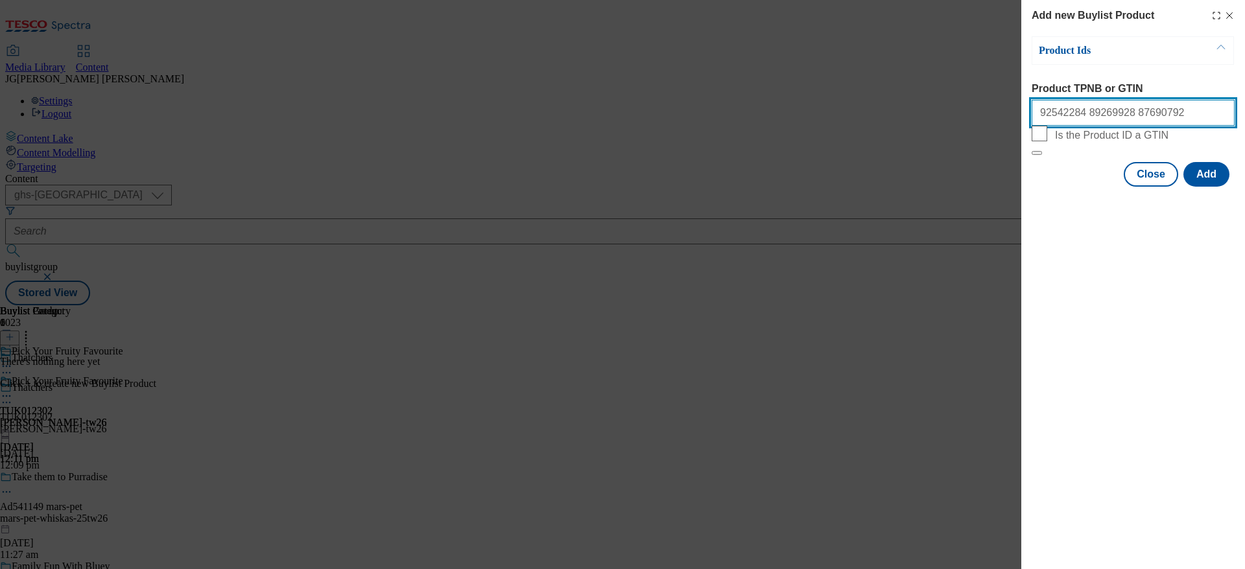
paste input "91881972"
paste input "89968343"
type input "92542284 89269928 87690792 91881972 89968343"
click at [1201, 187] on button "Add" at bounding box center [1207, 174] width 46 height 25
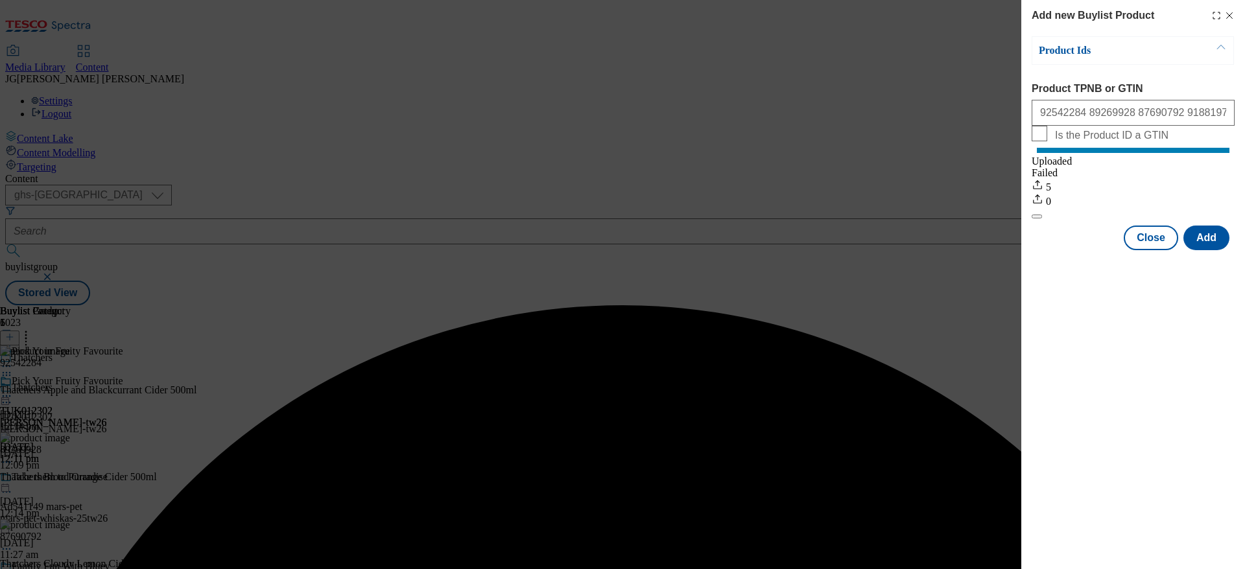
click at [912, 86] on div "Add new Buylist Product Product Ids Product TPNB or GTIN 92542284 89269928 8769…" at bounding box center [622, 284] width 1245 height 569
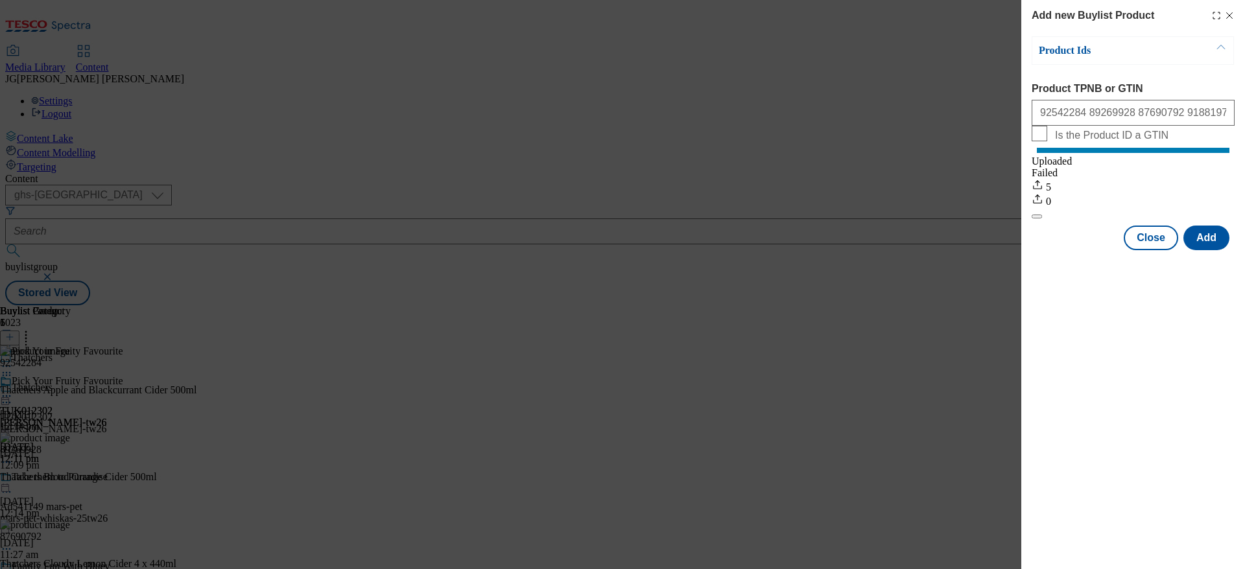
click at [1229, 11] on icon "Modal" at bounding box center [1230, 15] width 10 height 10
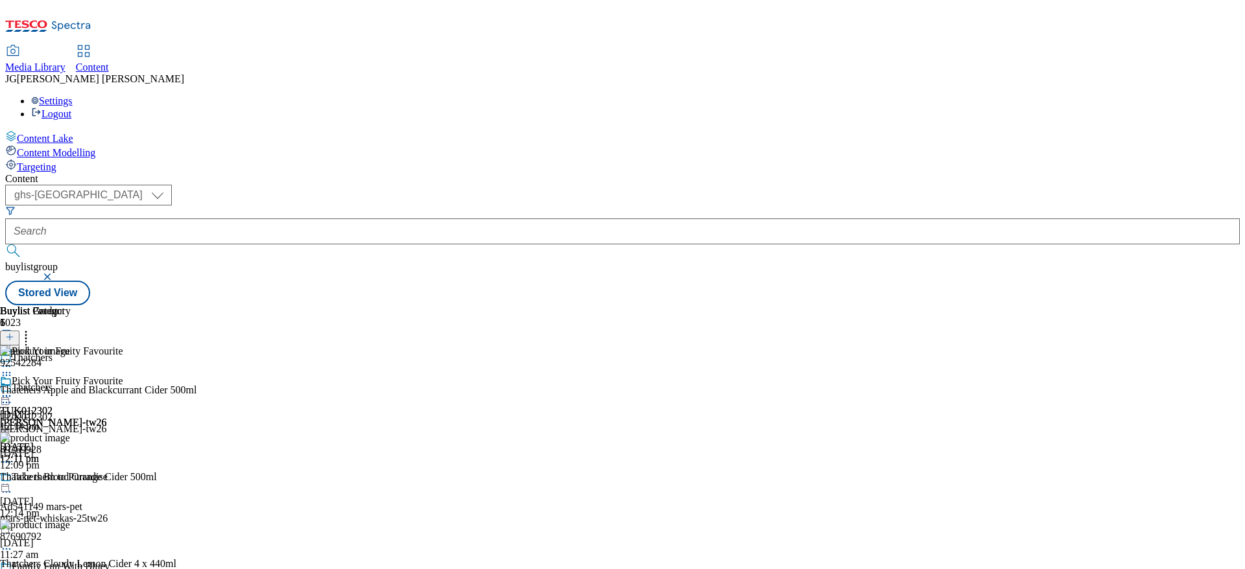
click at [13, 390] on icon at bounding box center [6, 396] width 13 height 13
click at [71, 479] on span "Preview" at bounding box center [55, 484] width 30 height 10
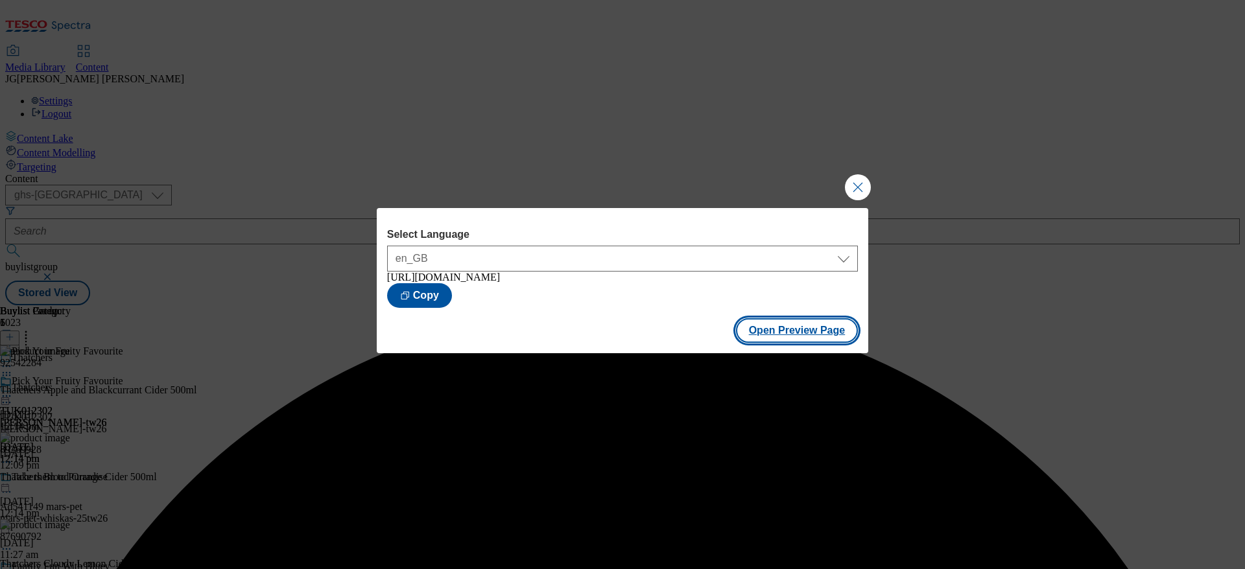
click at [789, 331] on button "Open Preview Page" at bounding box center [797, 330] width 123 height 25
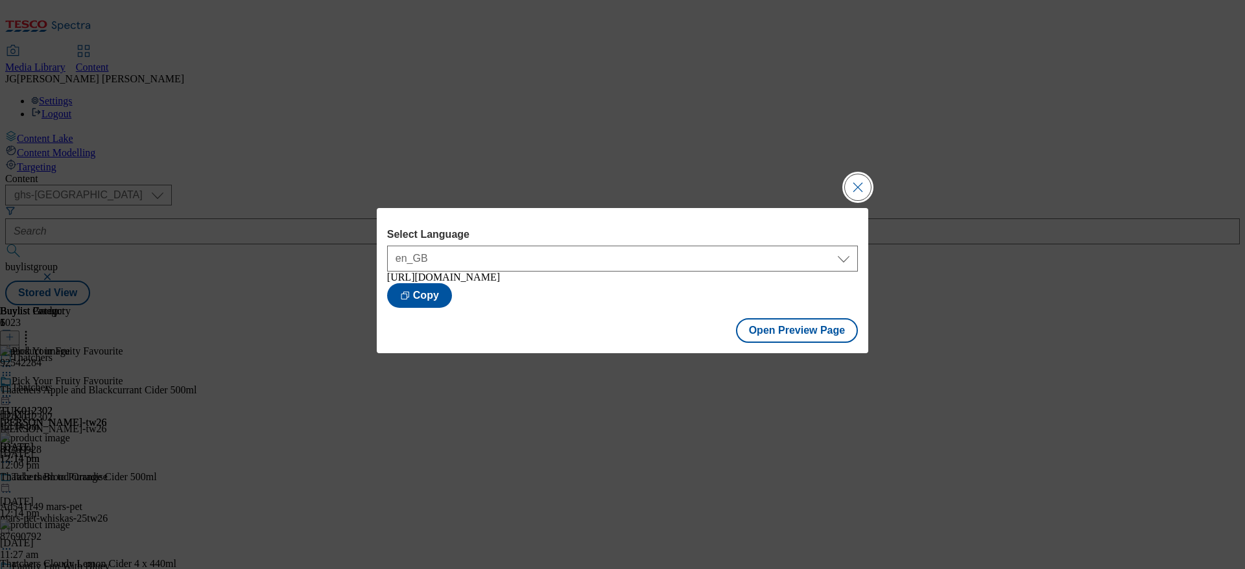
click at [859, 189] on button "Close Modal" at bounding box center [858, 187] width 26 height 26
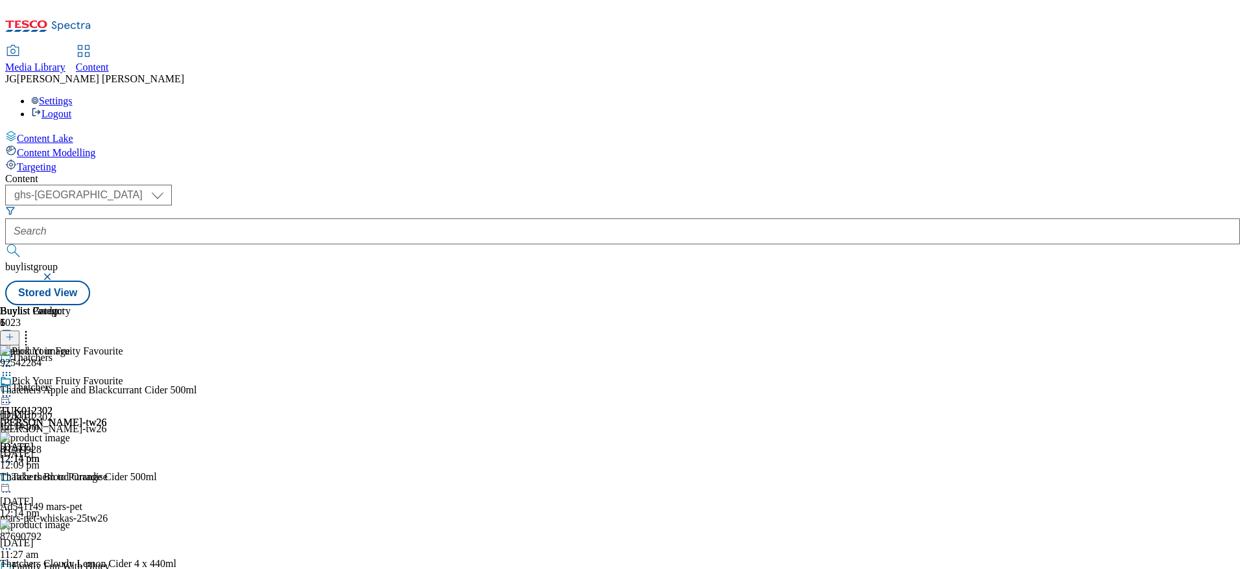
click at [5, 396] on circle at bounding box center [4, 397] width 2 height 2
click at [69, 523] on span "Publish" at bounding box center [54, 528] width 29 height 10
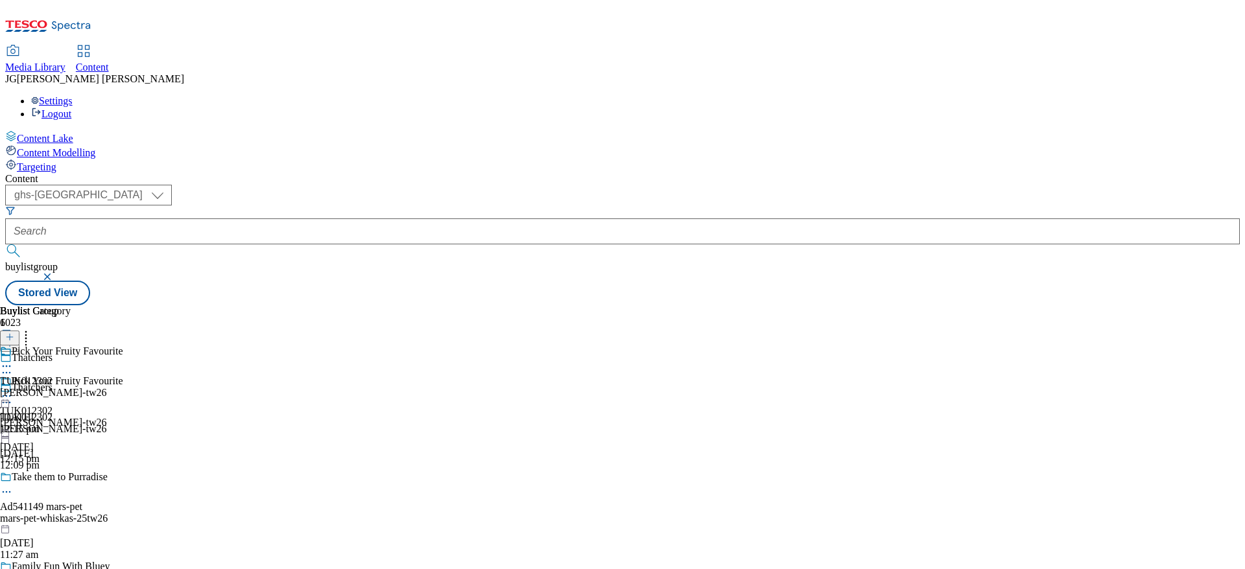
click at [13, 360] on icon at bounding box center [6, 366] width 13 height 13
click at [567, 173] on div "Content ( optional ) ghs-roi ghs-uk ghs-uk buylistgroup Stored View Buylist Gro…" at bounding box center [622, 239] width 1235 height 132
